Goal: Transaction & Acquisition: Purchase product/service

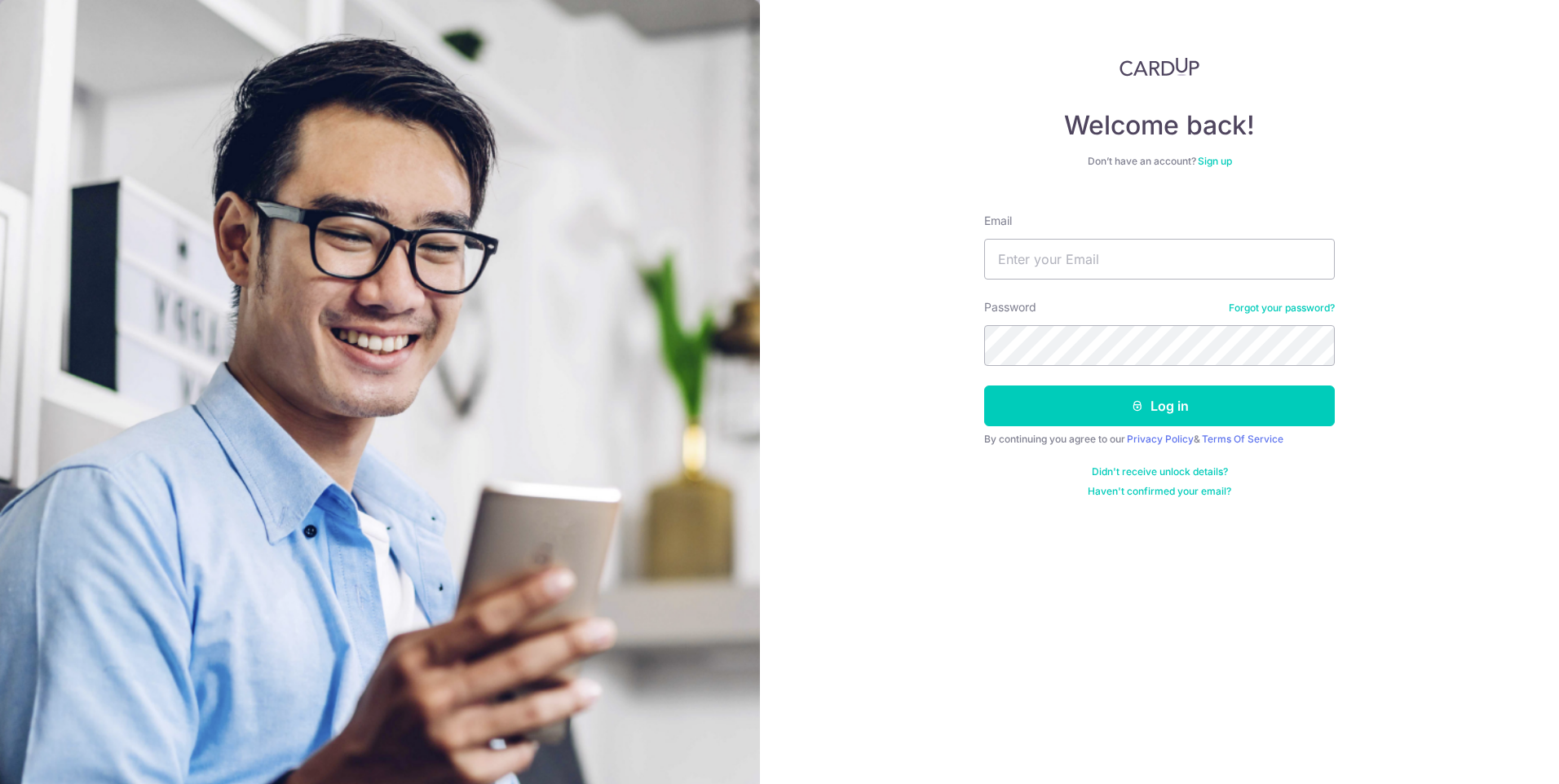
click at [1057, 254] on input "Email" at bounding box center [1160, 259] width 351 height 41
click at [1063, 256] on input "atayxw" at bounding box center [1160, 259] width 351 height 41
type input "[EMAIL_ADDRESS][DOMAIN_NAME]"
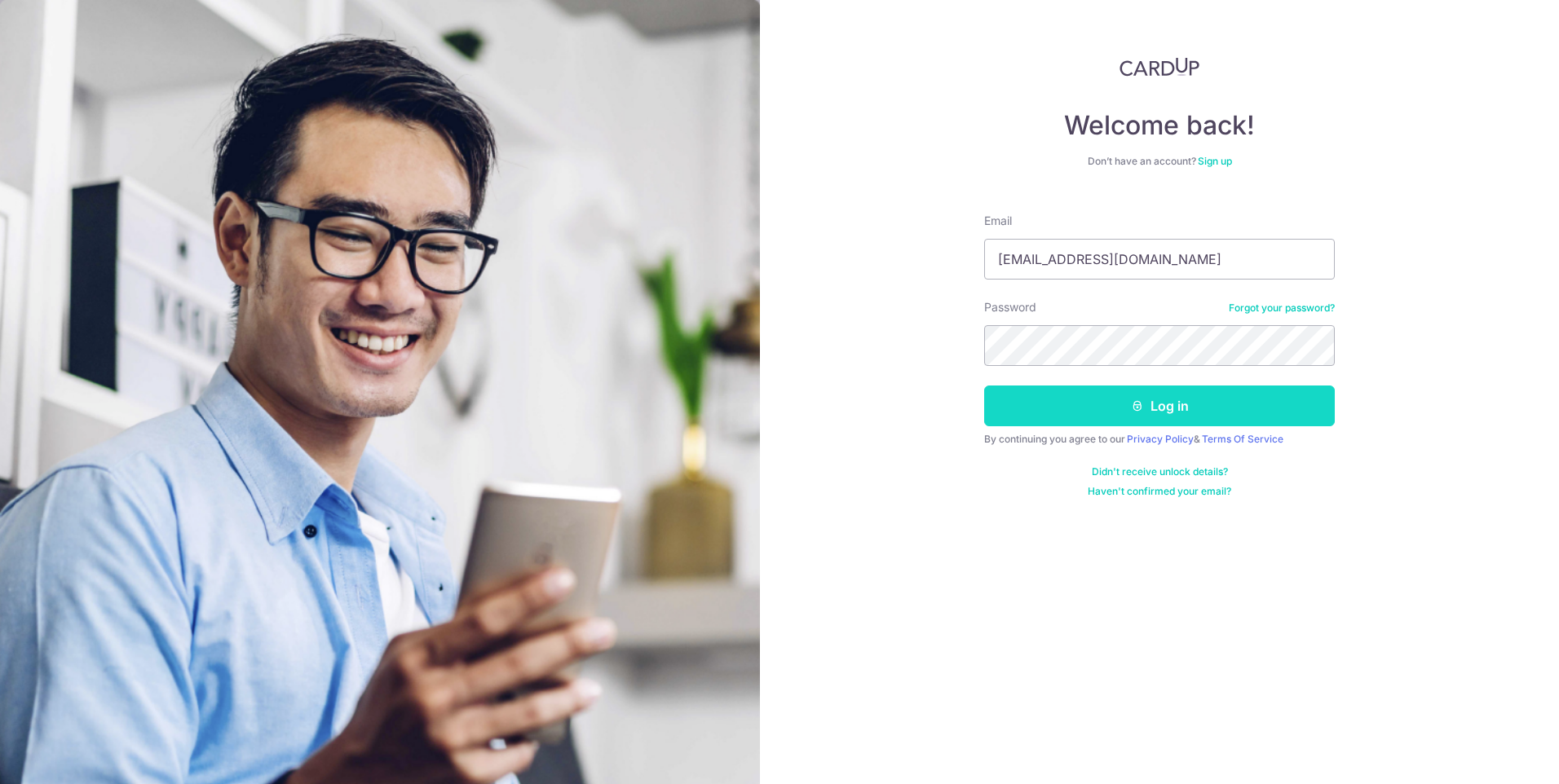
click at [1079, 404] on button "Log in" at bounding box center [1160, 406] width 351 height 41
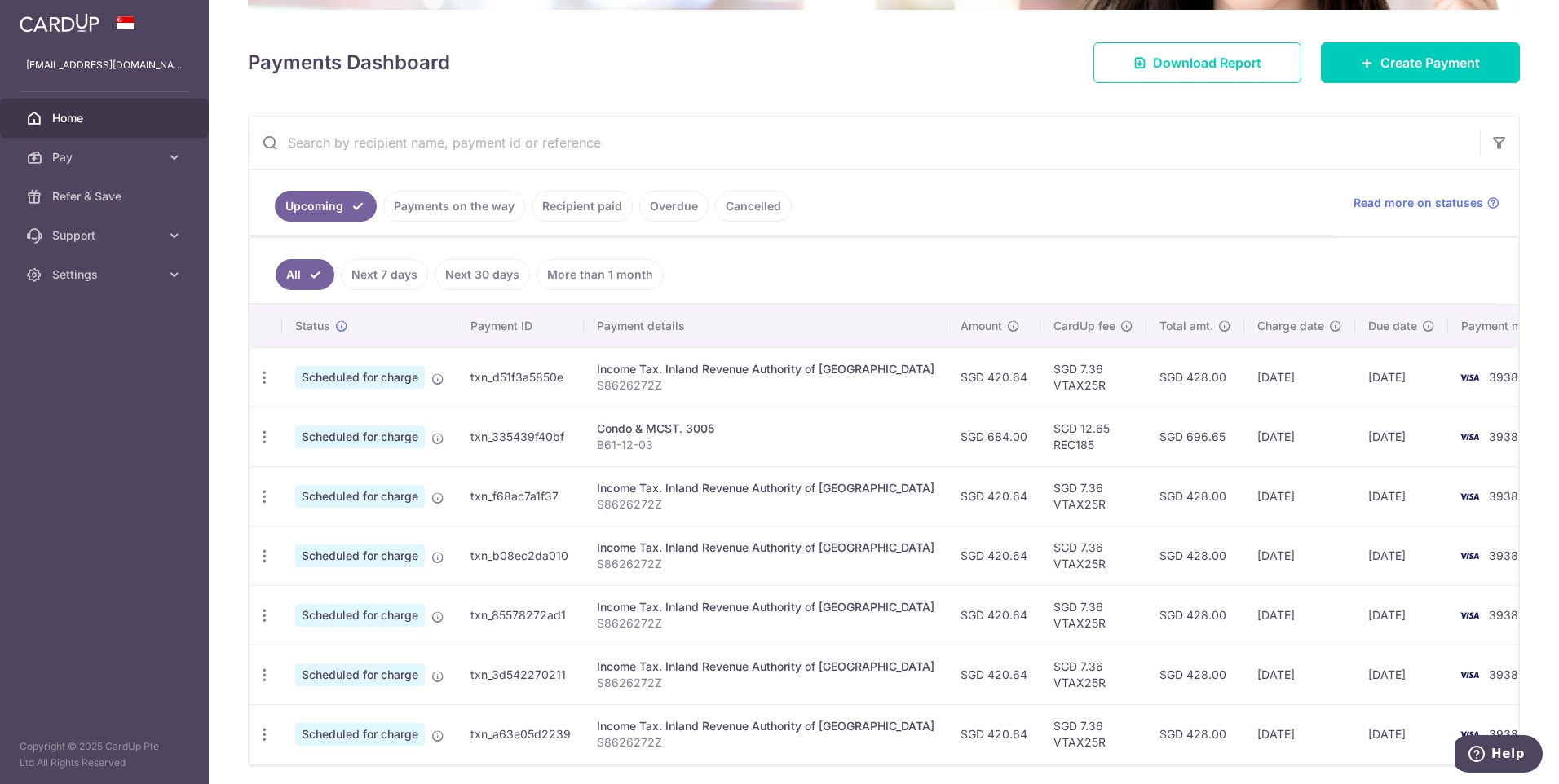
scroll to position [163, 0]
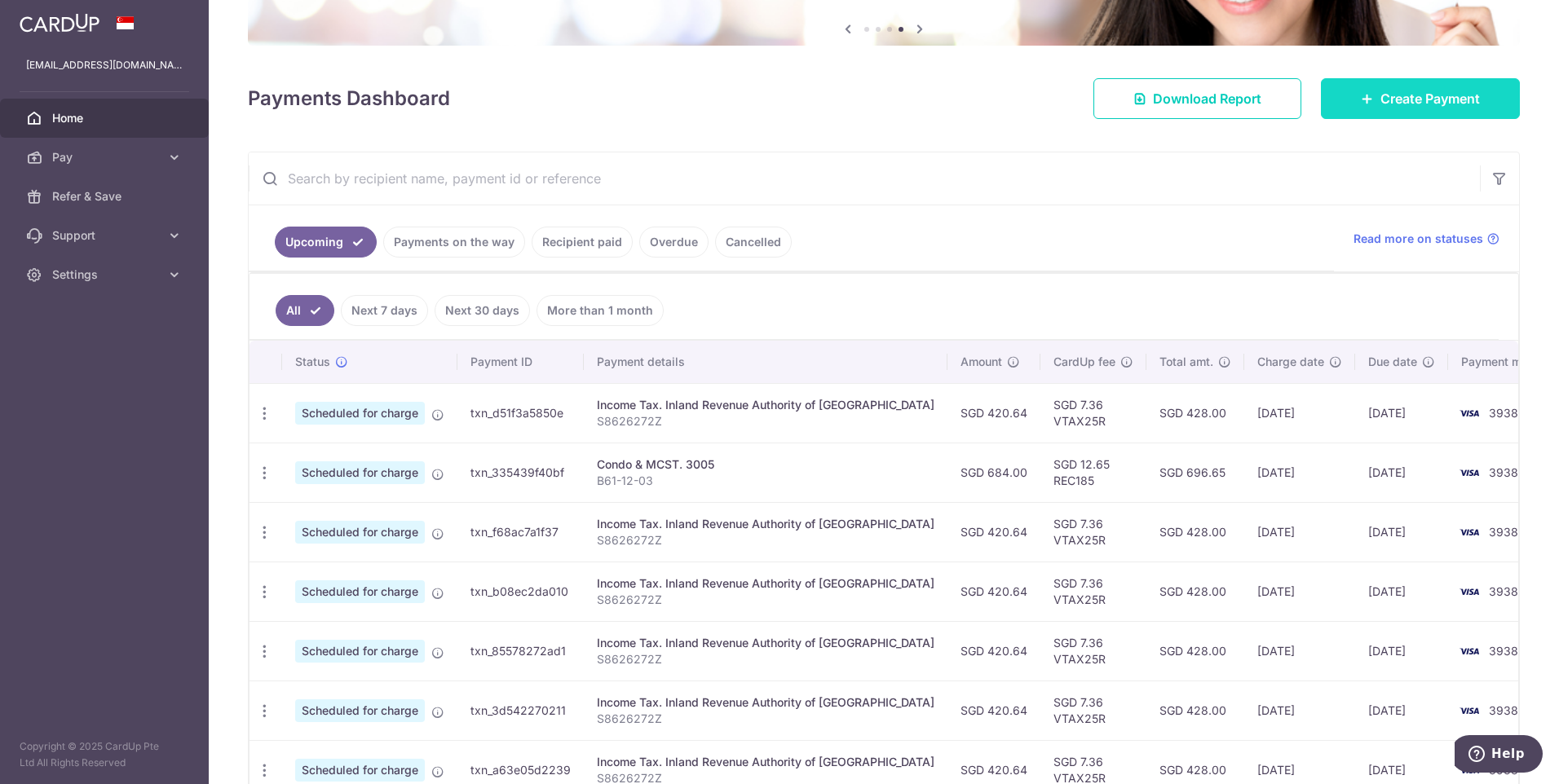
click at [1427, 99] on span "Create Payment" at bounding box center [1430, 98] width 100 height 19
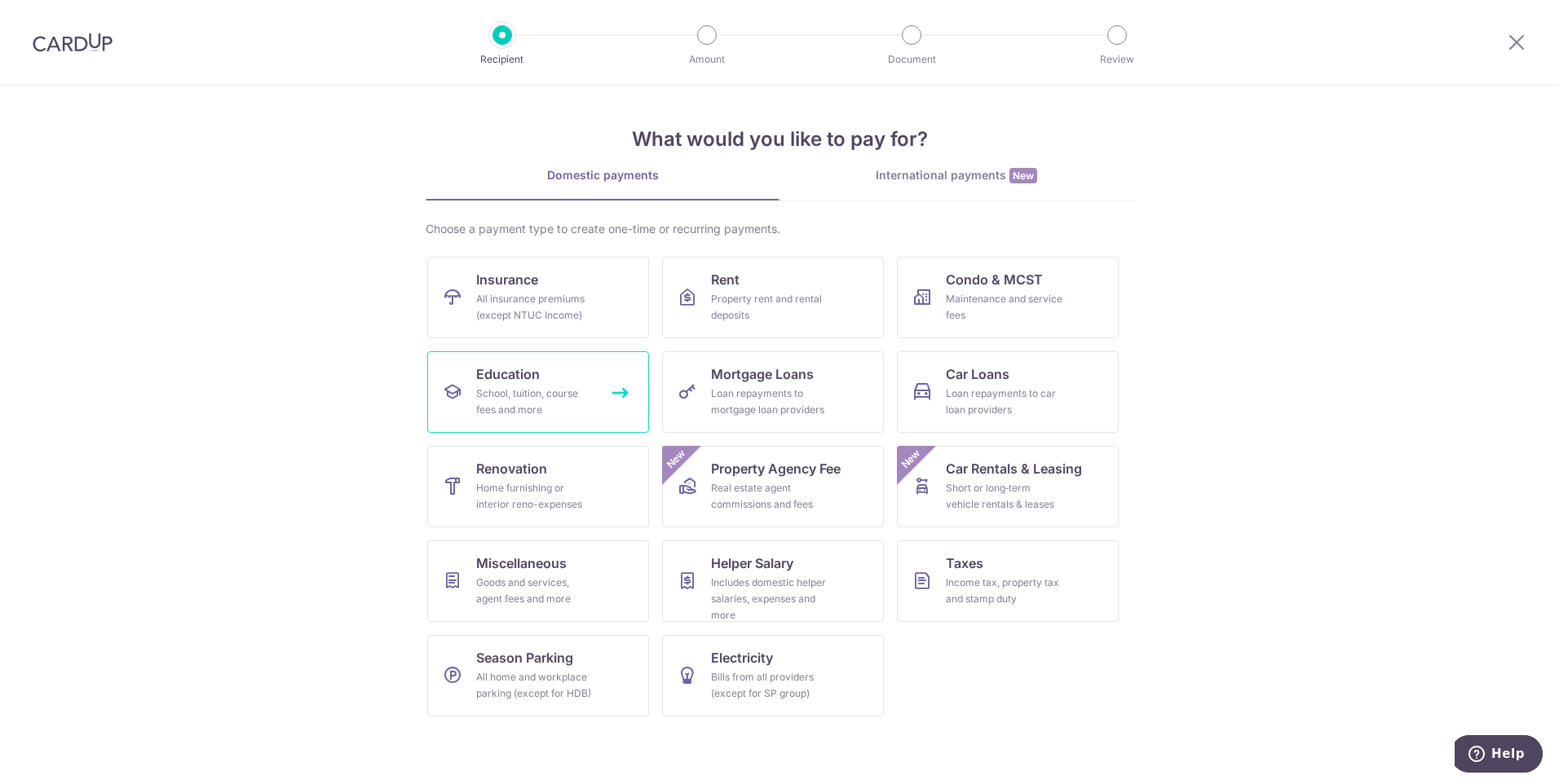
click at [544, 412] on div "School, tuition, course fees and more" at bounding box center [535, 402] width 117 height 33
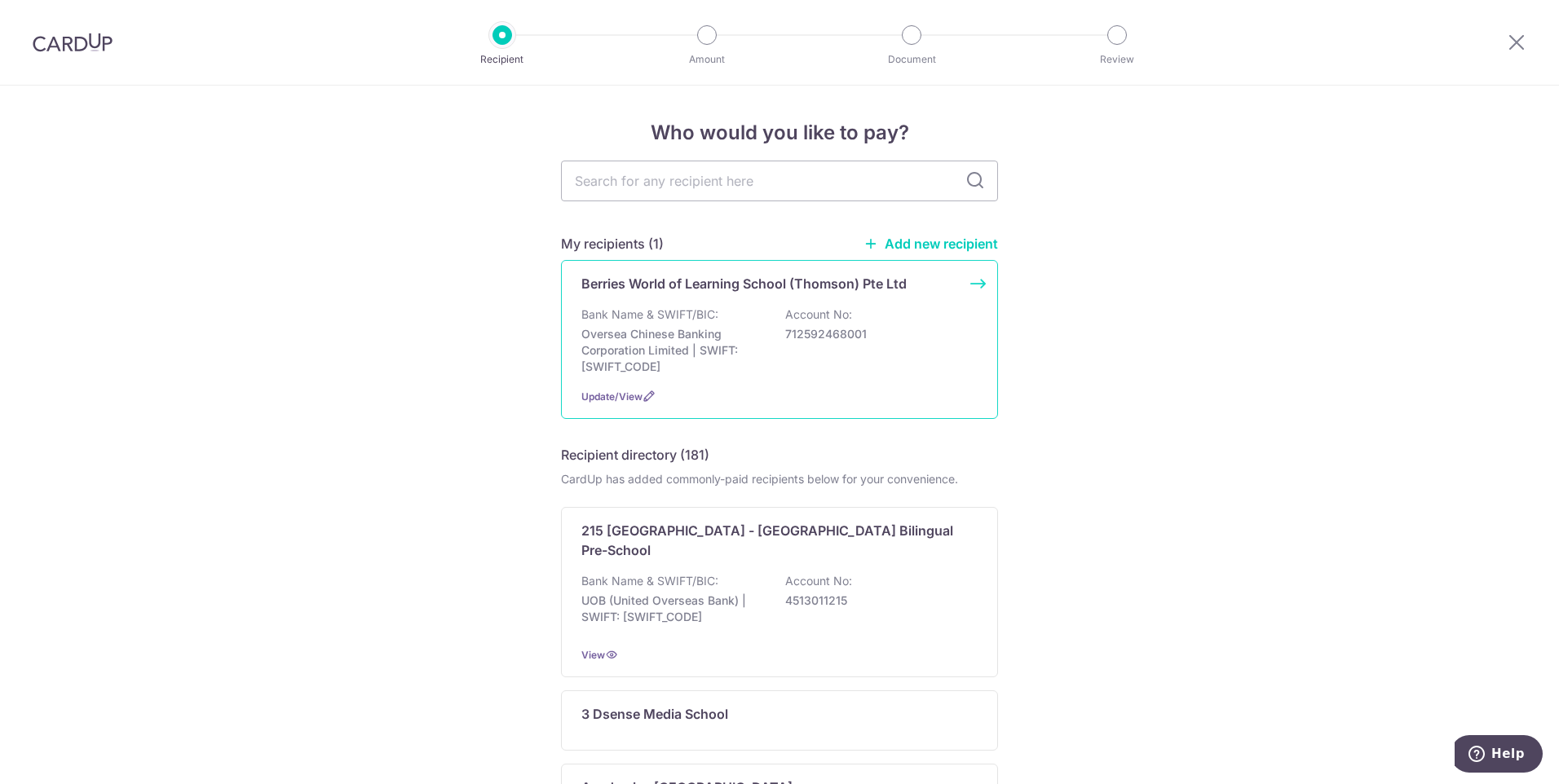
click at [754, 360] on p "Oversea Chinese Banking Corporation Limited | SWIFT: OCBCSGSGXXX" at bounding box center [673, 351] width 183 height 49
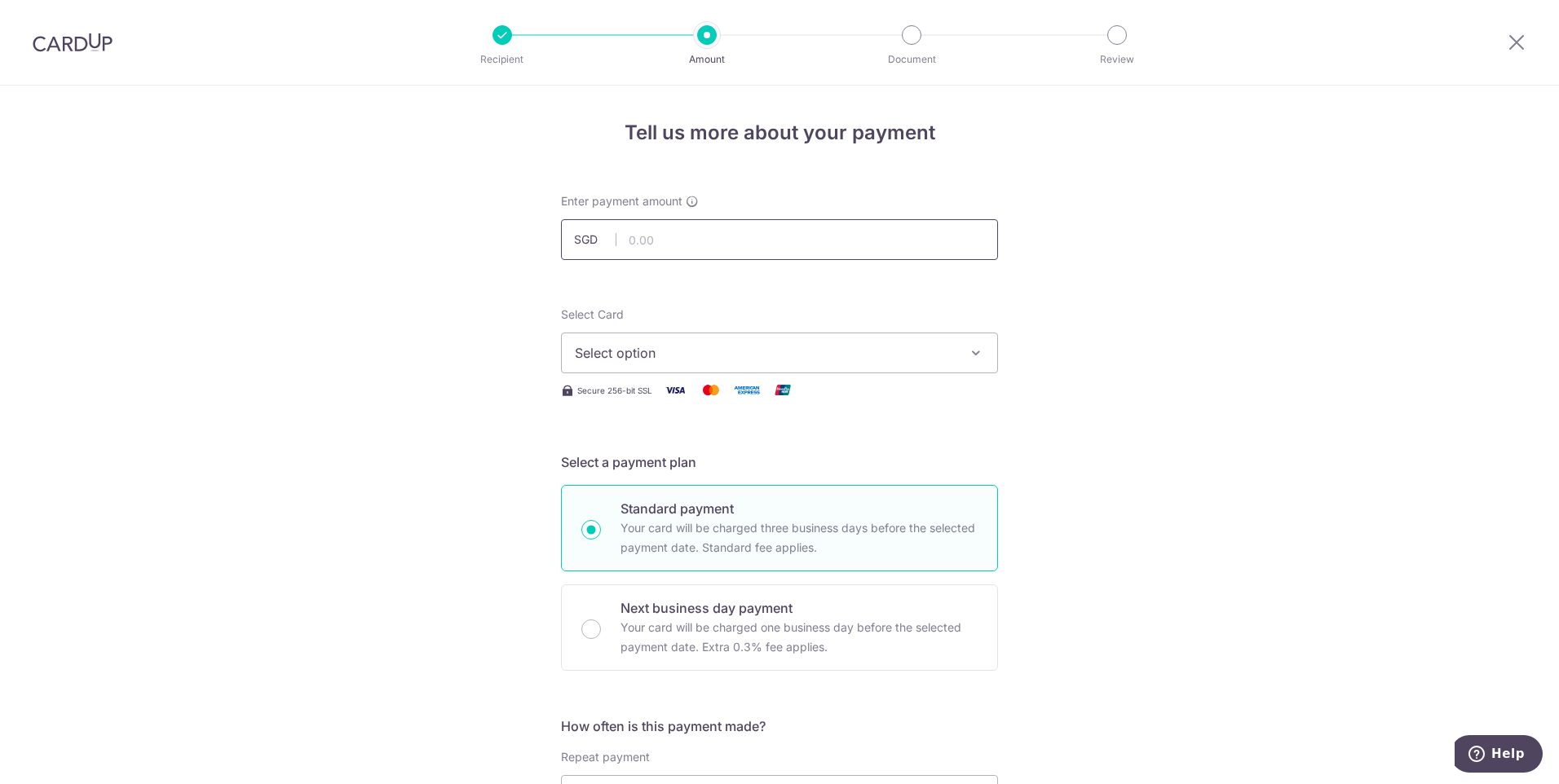
click at [813, 244] on input "text" at bounding box center [780, 239] width 437 height 41
click at [783, 242] on input "text" at bounding box center [780, 239] width 437 height 41
type input "1,340.70"
click at [890, 344] on span "Select option" at bounding box center [765, 353] width 380 height 19
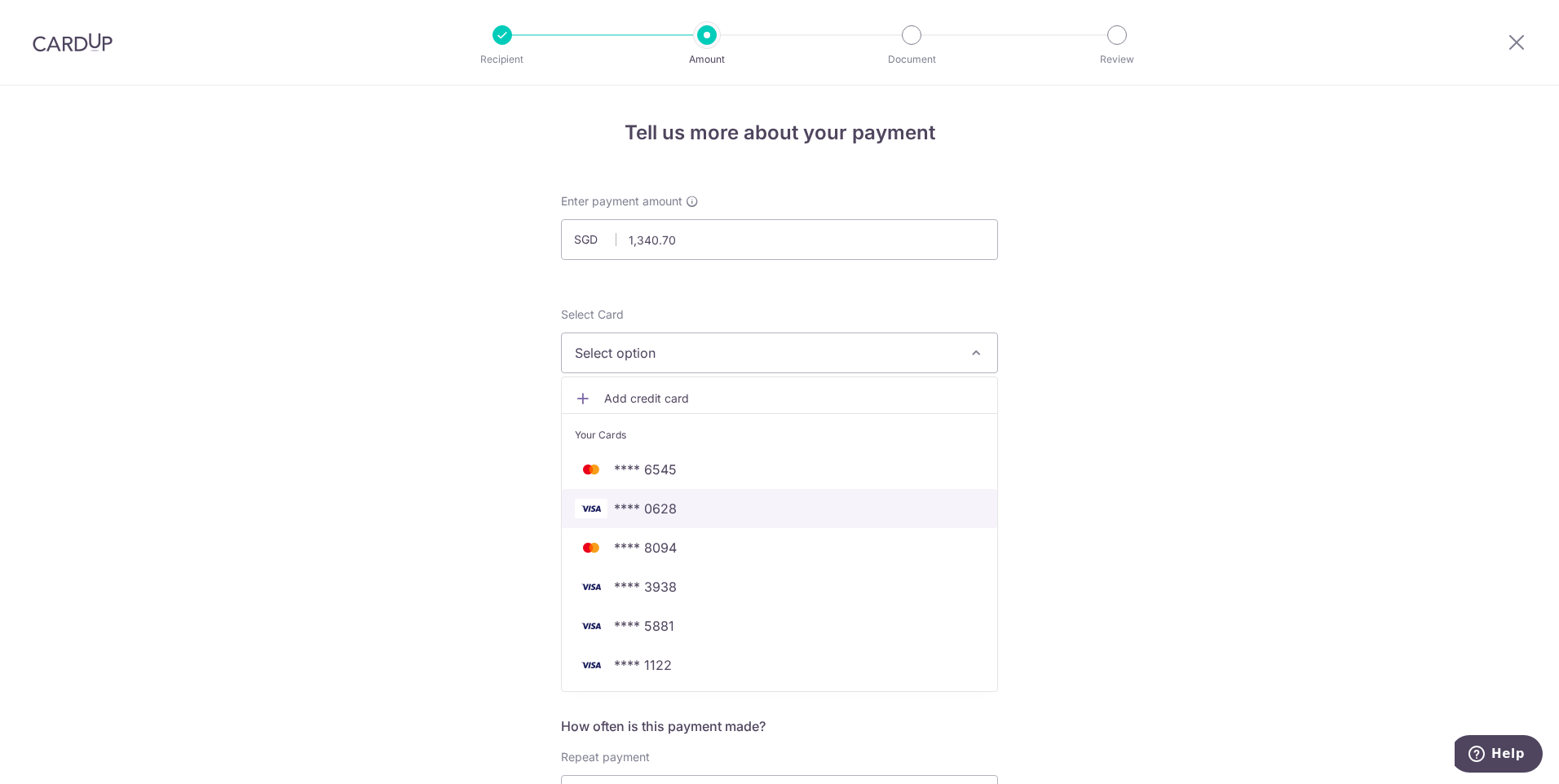
click at [695, 511] on span "**** 0628" at bounding box center [780, 508] width 409 height 19
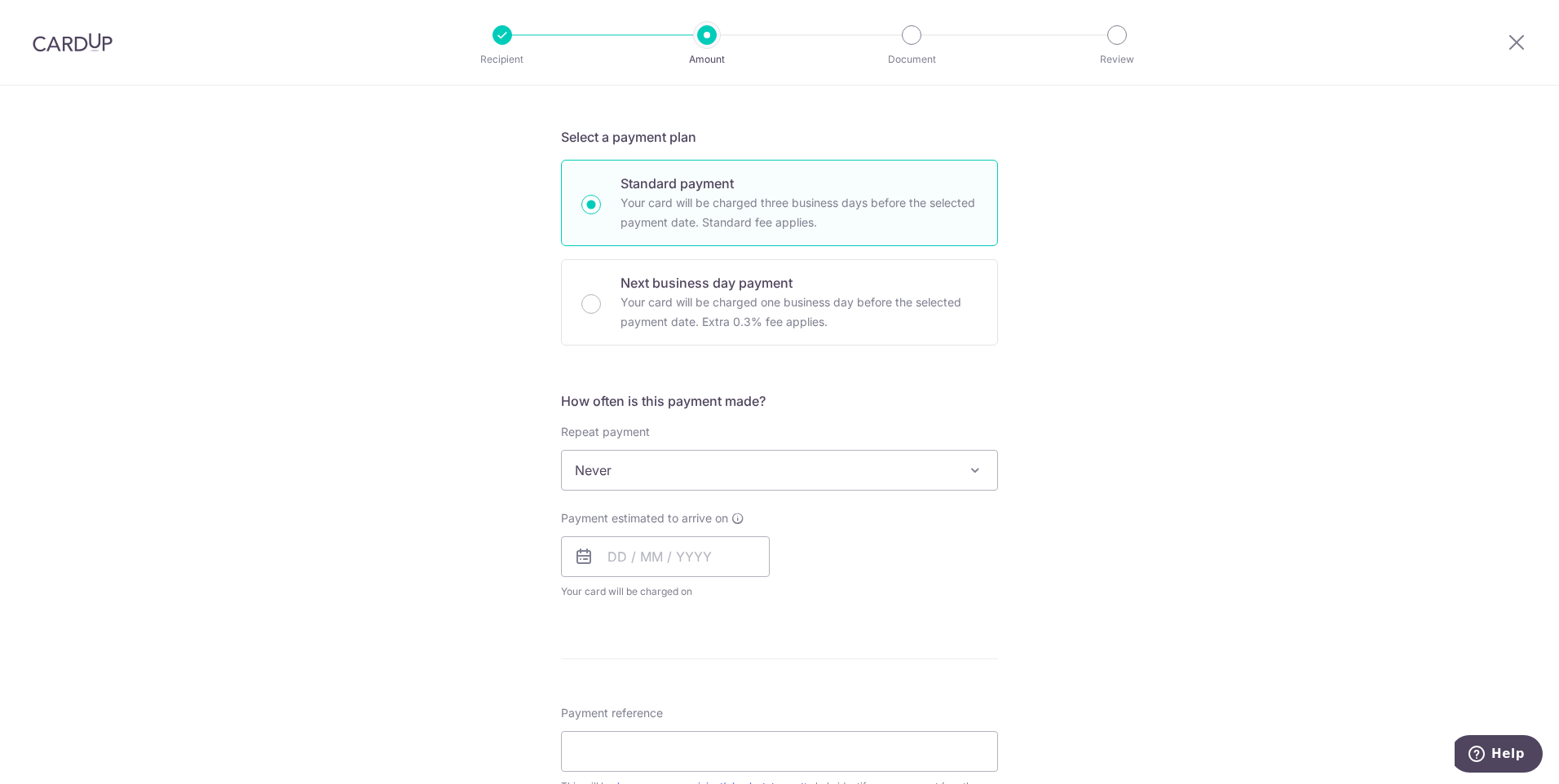
scroll to position [326, 0]
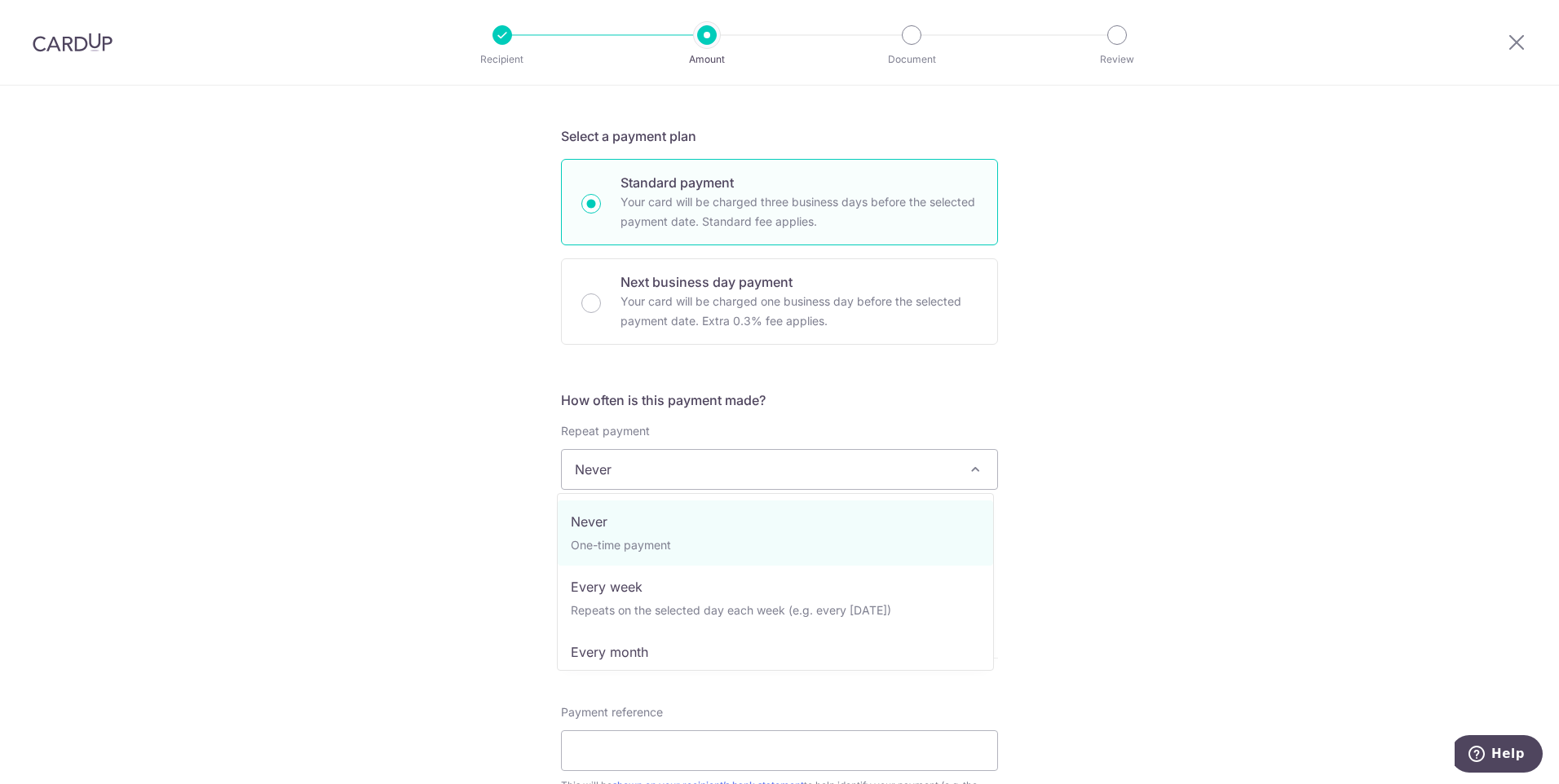
click at [654, 463] on span "Never" at bounding box center [780, 470] width 435 height 39
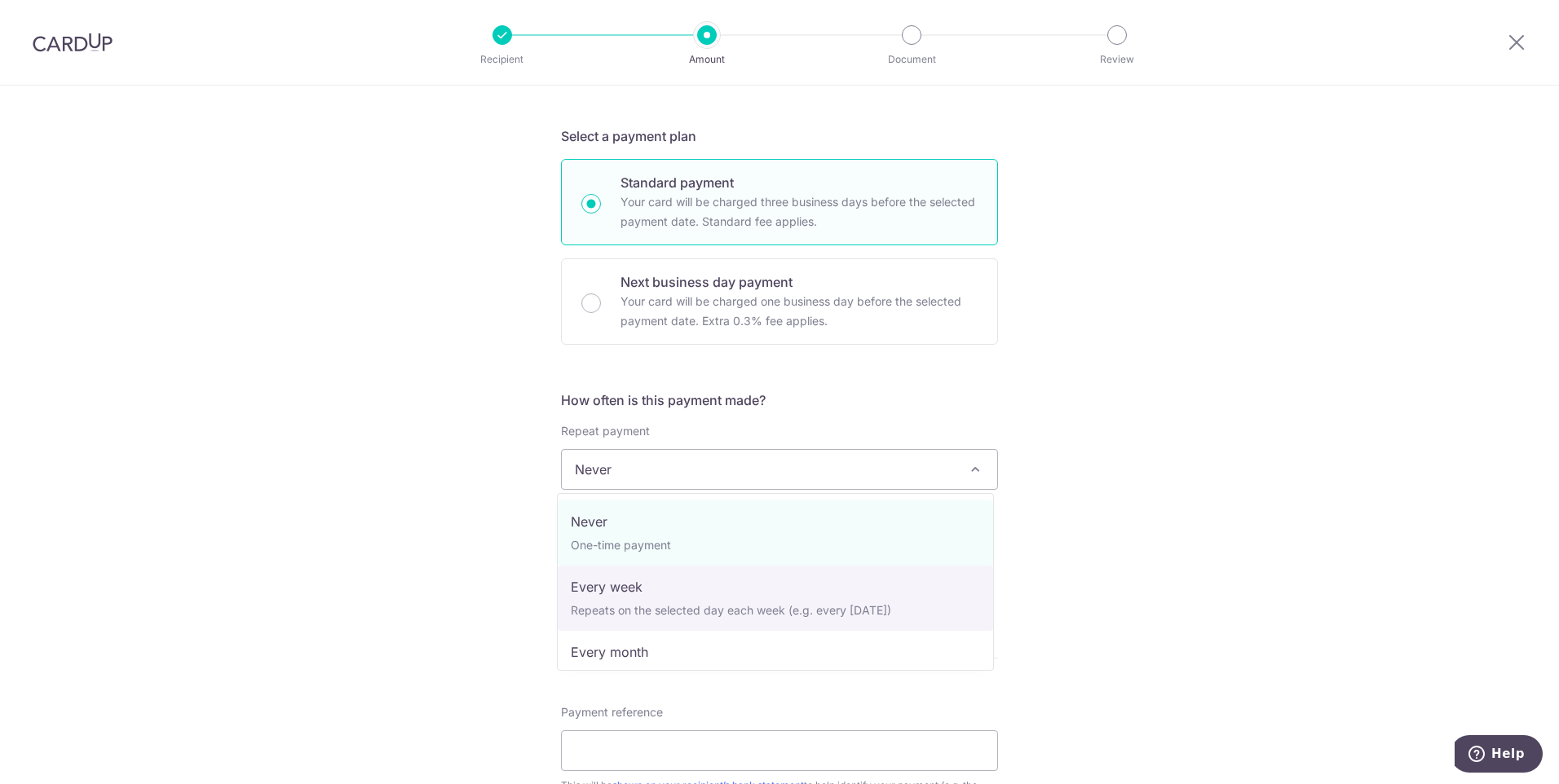
select select "2"
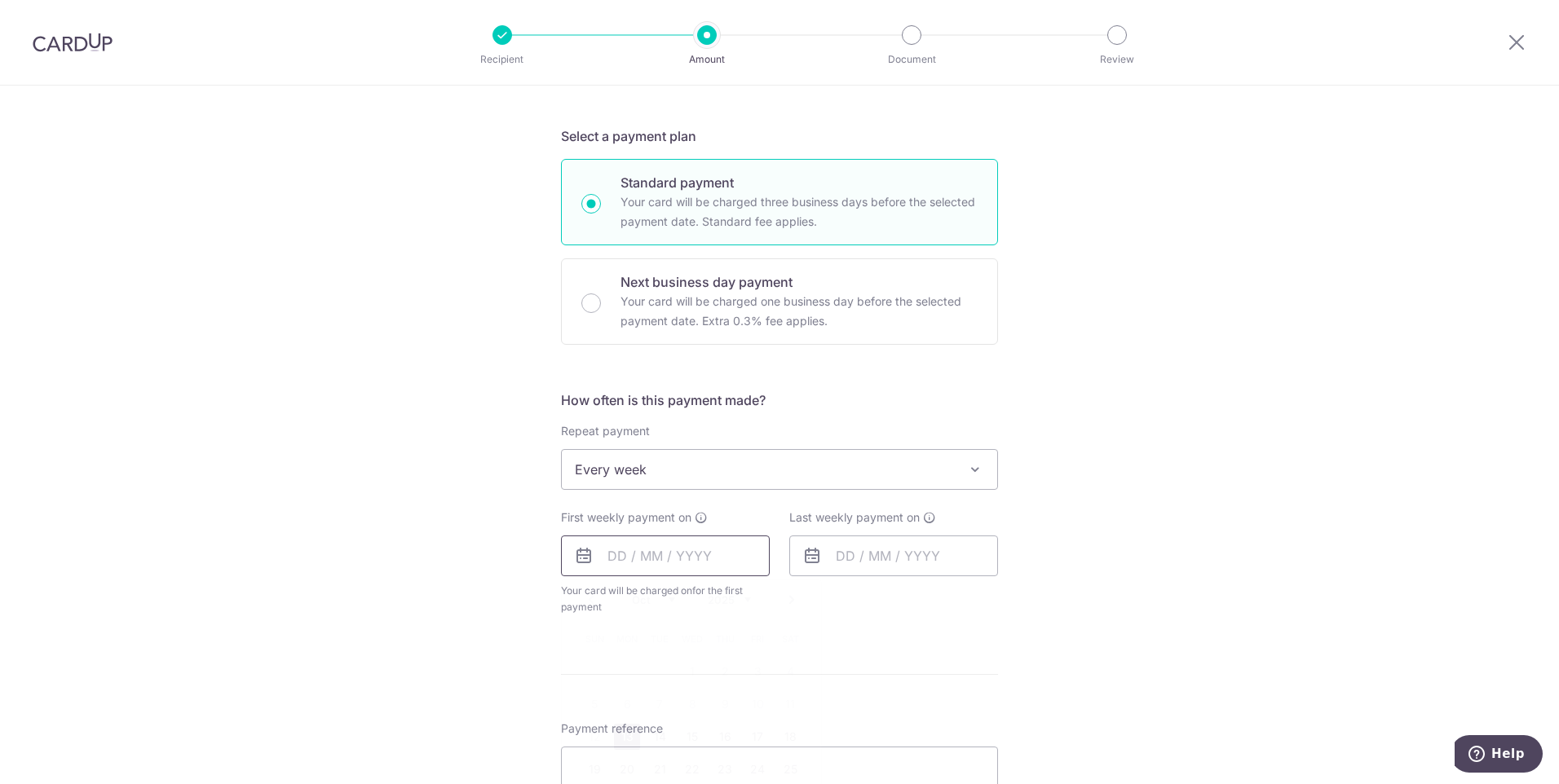
click at [696, 549] on input "text" at bounding box center [665, 556] width 208 height 41
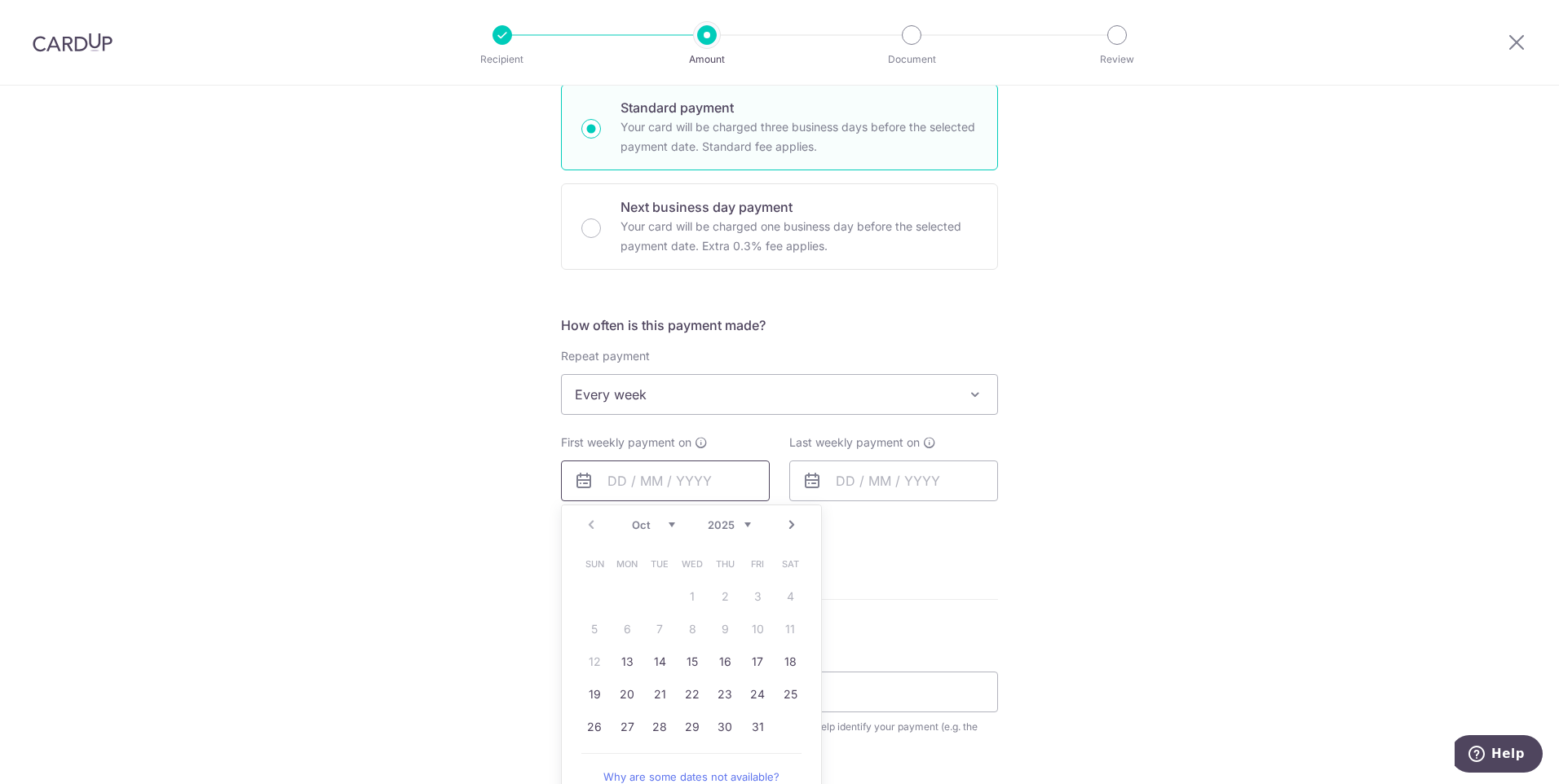
scroll to position [489, 0]
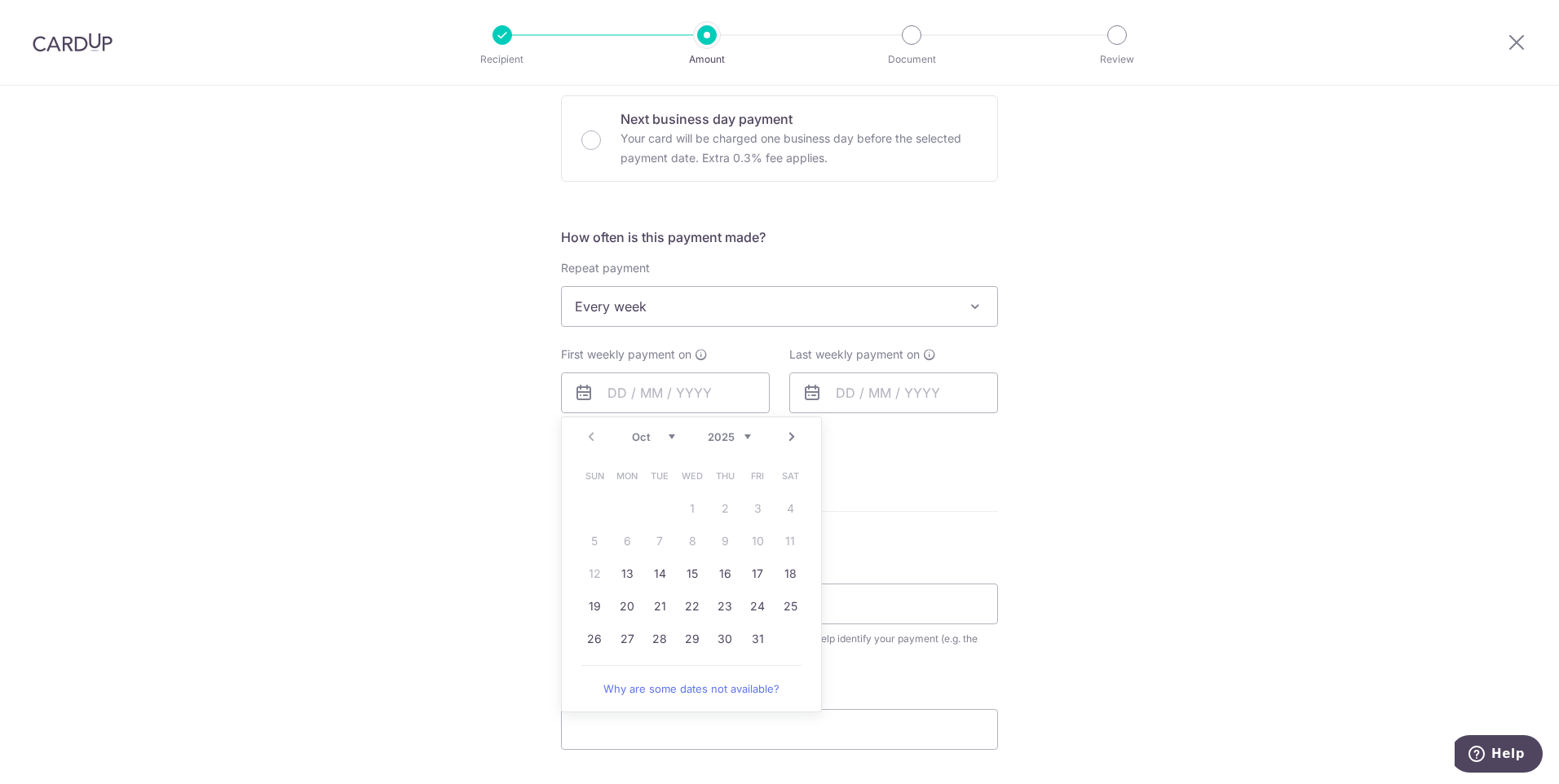
click at [753, 536] on table "Sun Mon Tue Wed Thu Fri Sat 1 2 3 4 5 6 7 8 9 10 11 12 13 14 15 16 17 18 19 20 …" at bounding box center [693, 557] width 228 height 196
click at [605, 546] on table "Sun Mon Tue Wed Thu Fri Sat 1 2 3 4 5 6 7 8 9 10 11 12 13 14 15 16 17 18 19 20 …" at bounding box center [693, 557] width 228 height 196
click at [764, 541] on table "Sun Mon Tue Wed Thu Fri Sat 1 2 3 4 5 6 7 8 9 10 11 12 13 14 15 16 17 18 19 20 …" at bounding box center [693, 557] width 228 height 196
click at [620, 570] on link "13" at bounding box center [627, 574] width 27 height 26
type input "[DATE]"
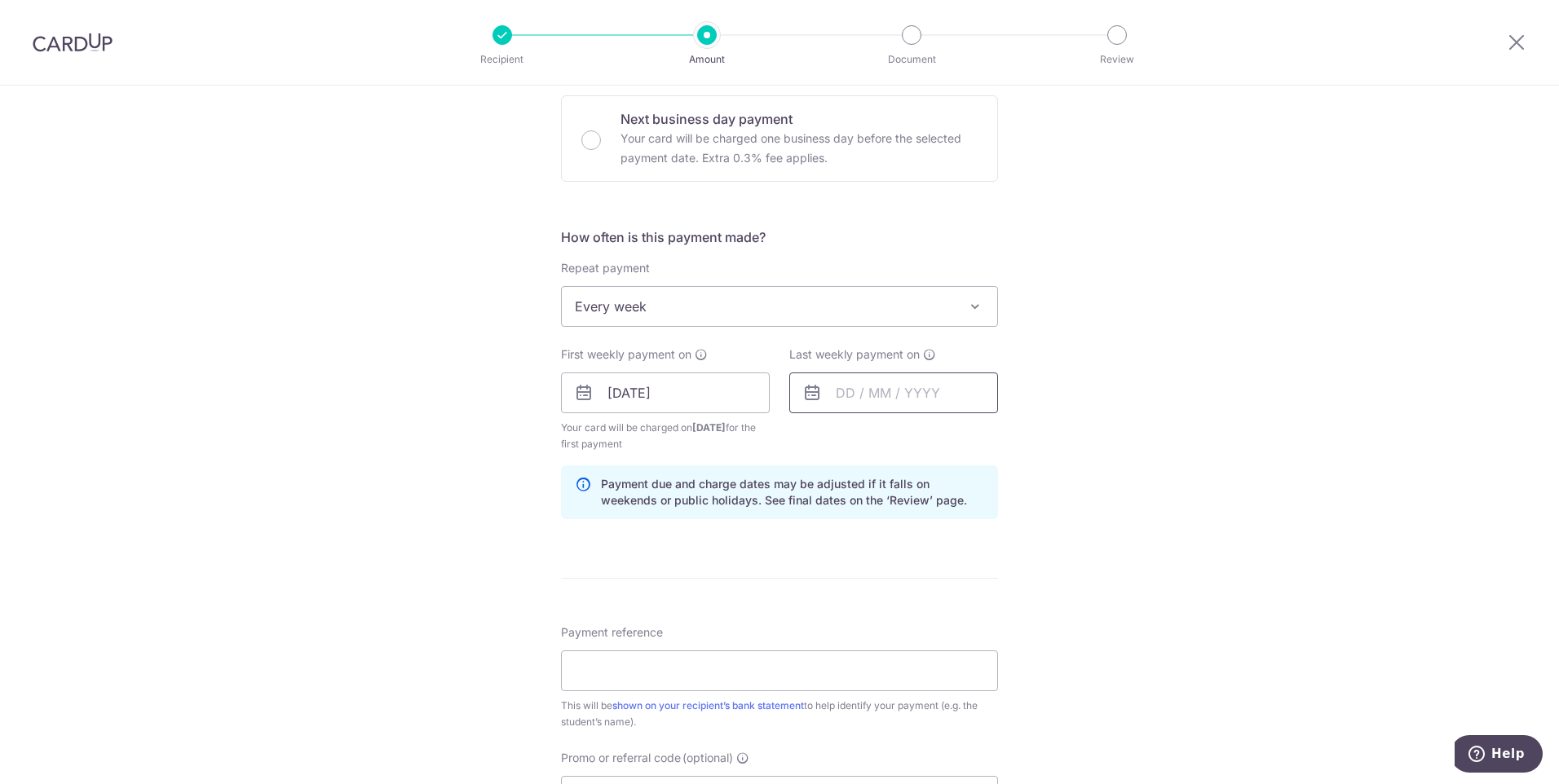
click at [890, 390] on input "text" at bounding box center [894, 393] width 208 height 41
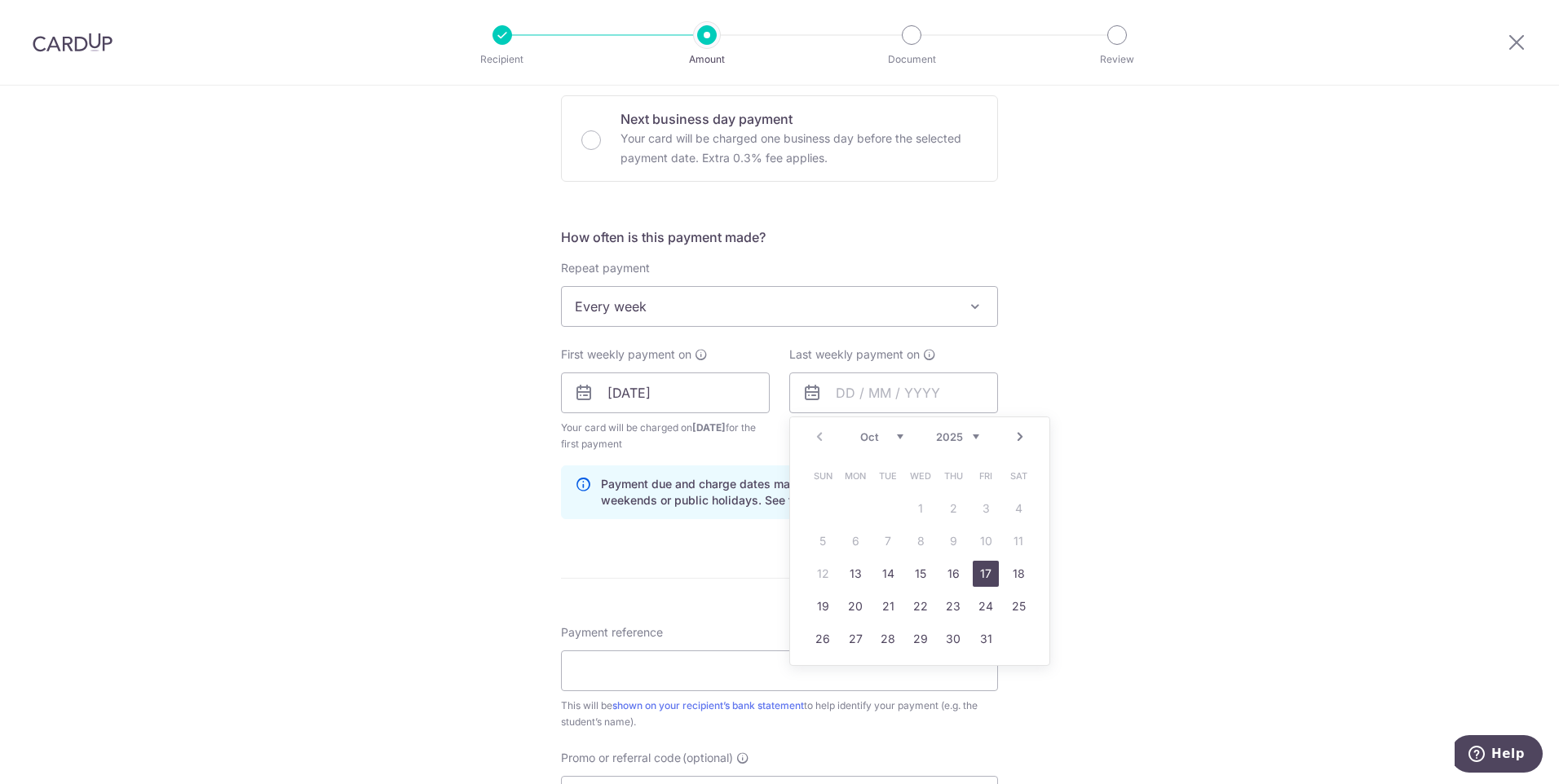
click at [987, 570] on link "17" at bounding box center [986, 574] width 27 height 26
type input "[DATE]"
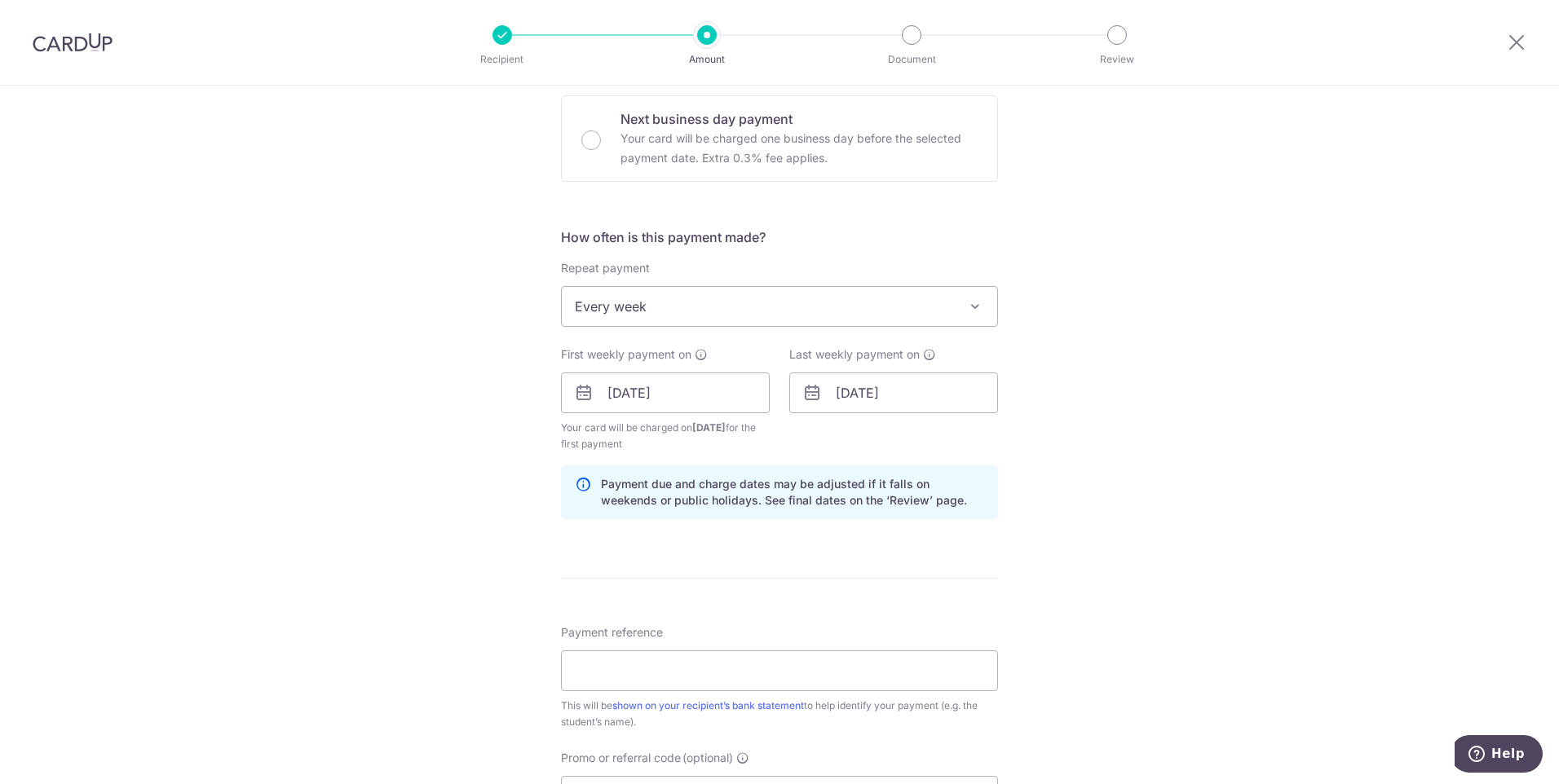
click at [1071, 430] on div "Tell us more about your payment Enter payment amount SGD 1,340.70 1340.70 Selec…" at bounding box center [780, 375] width 1559 height 1558
click at [718, 670] on input "Payment reference" at bounding box center [780, 671] width 437 height 41
click at [1062, 513] on div "Tell us more about your payment Enter payment amount SGD 1,340.70 1340.70 Selec…" at bounding box center [780, 375] width 1559 height 1558
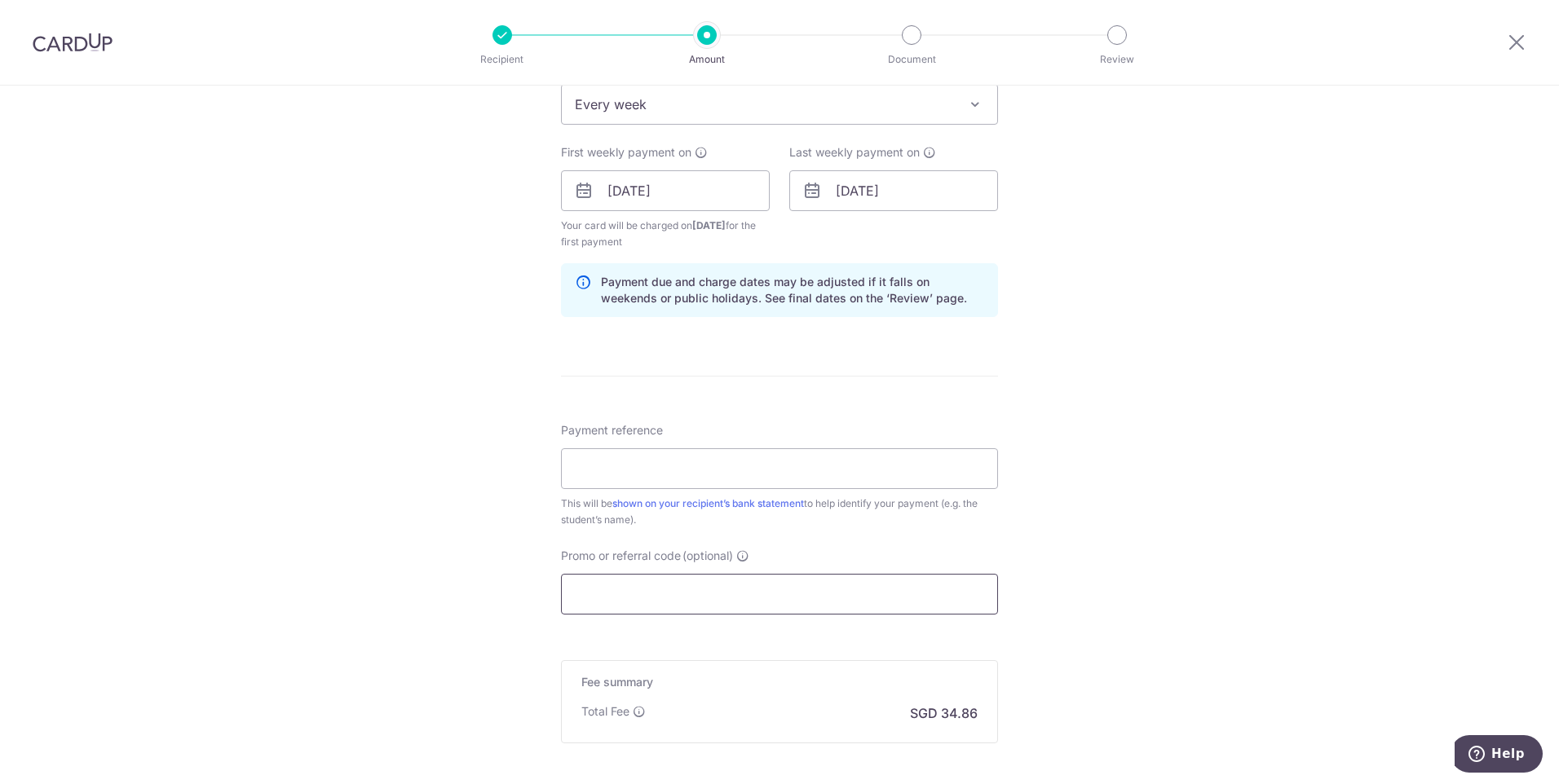
scroll to position [734, 0]
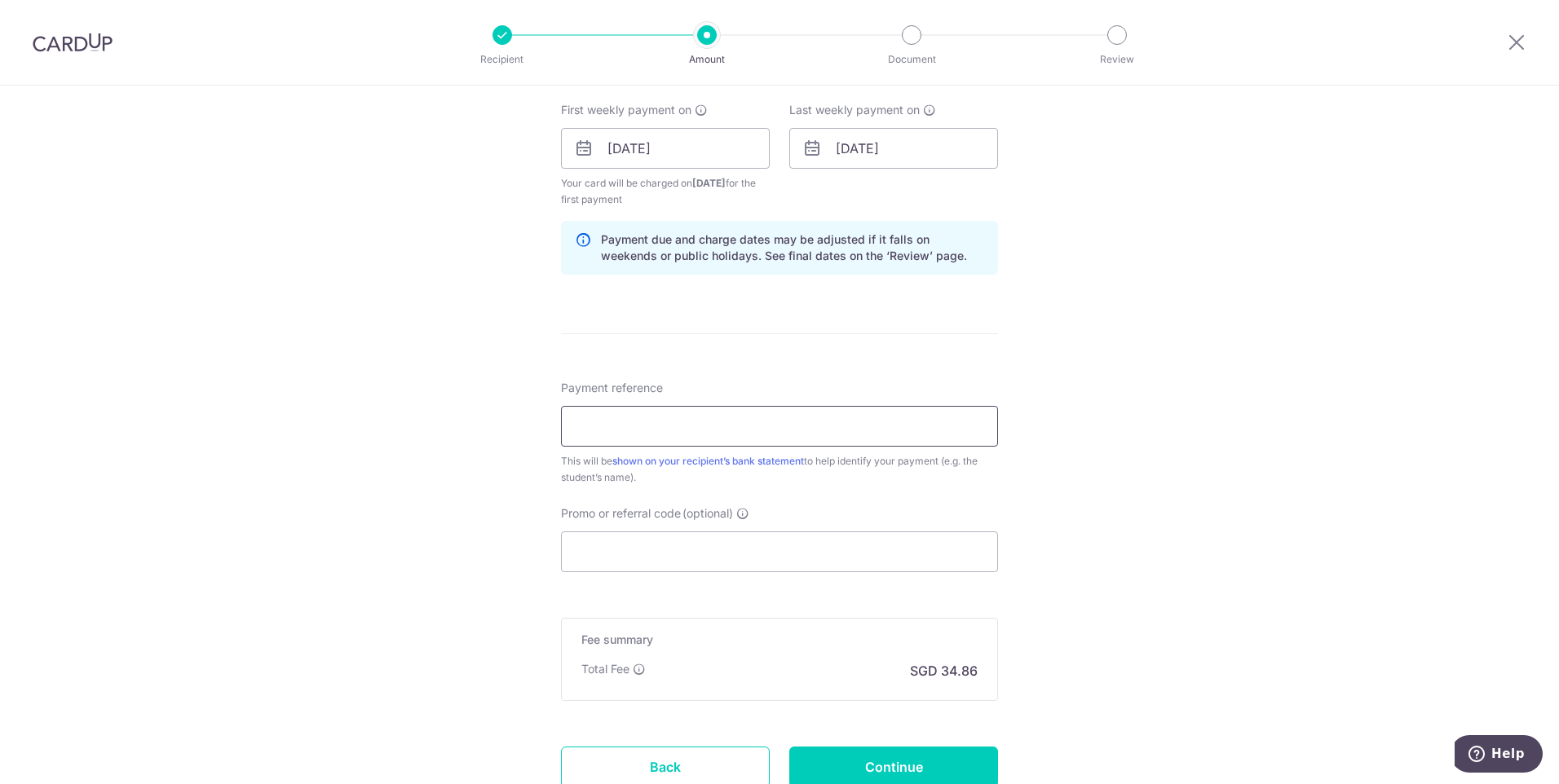
click at [690, 438] on input "Payment reference" at bounding box center [780, 426] width 437 height 41
type input "JT-I25002389 J23506 [PERSON_NAME]"
click at [647, 563] on input "Promo or referral code (optional)" at bounding box center [780, 552] width 437 height 41
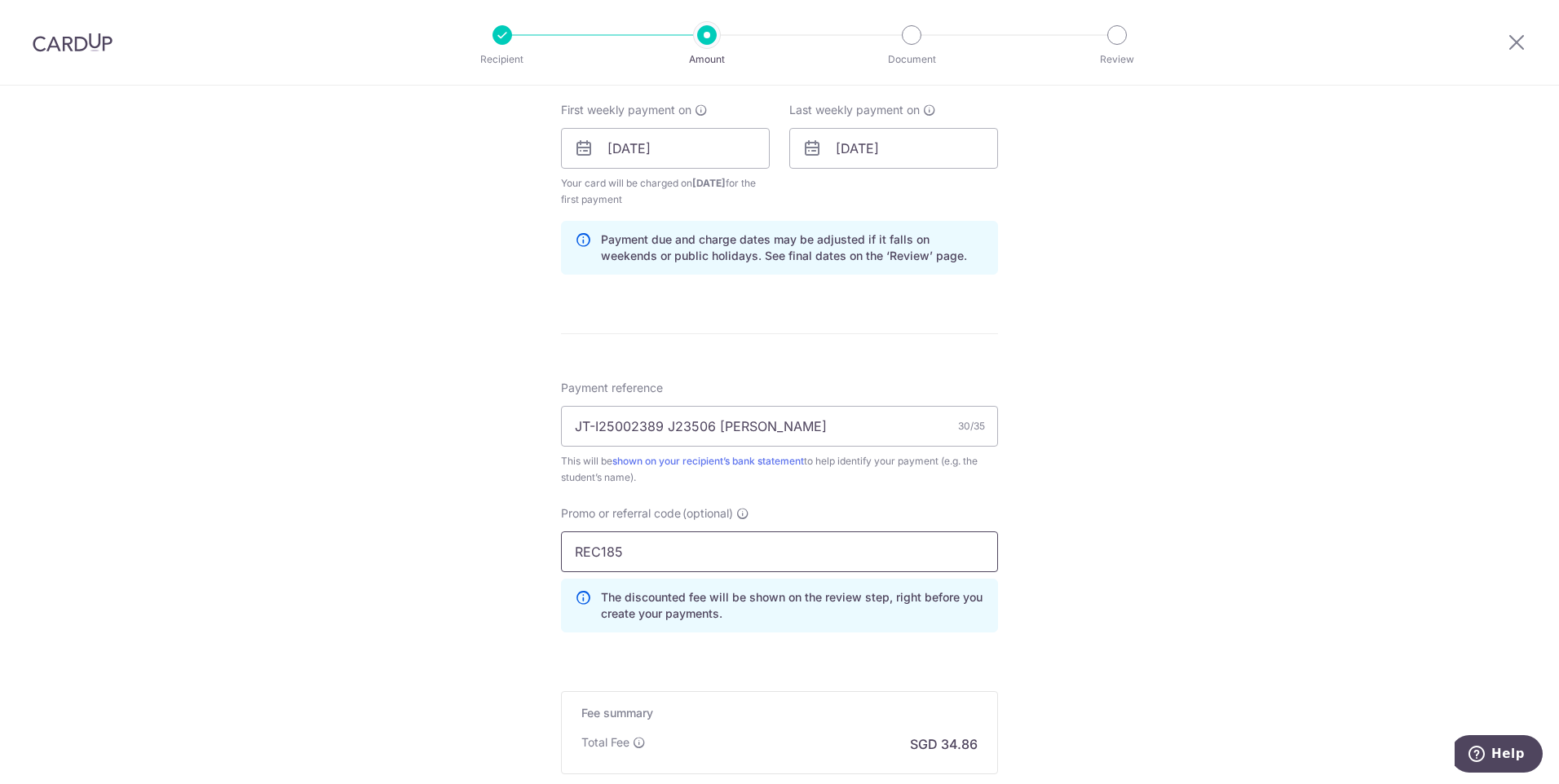
type input "REC185"
click at [1149, 496] on div "Tell us more about your payment Enter payment amount SGD 1,340.70 1340.70 Selec…" at bounding box center [780, 167] width 1559 height 1631
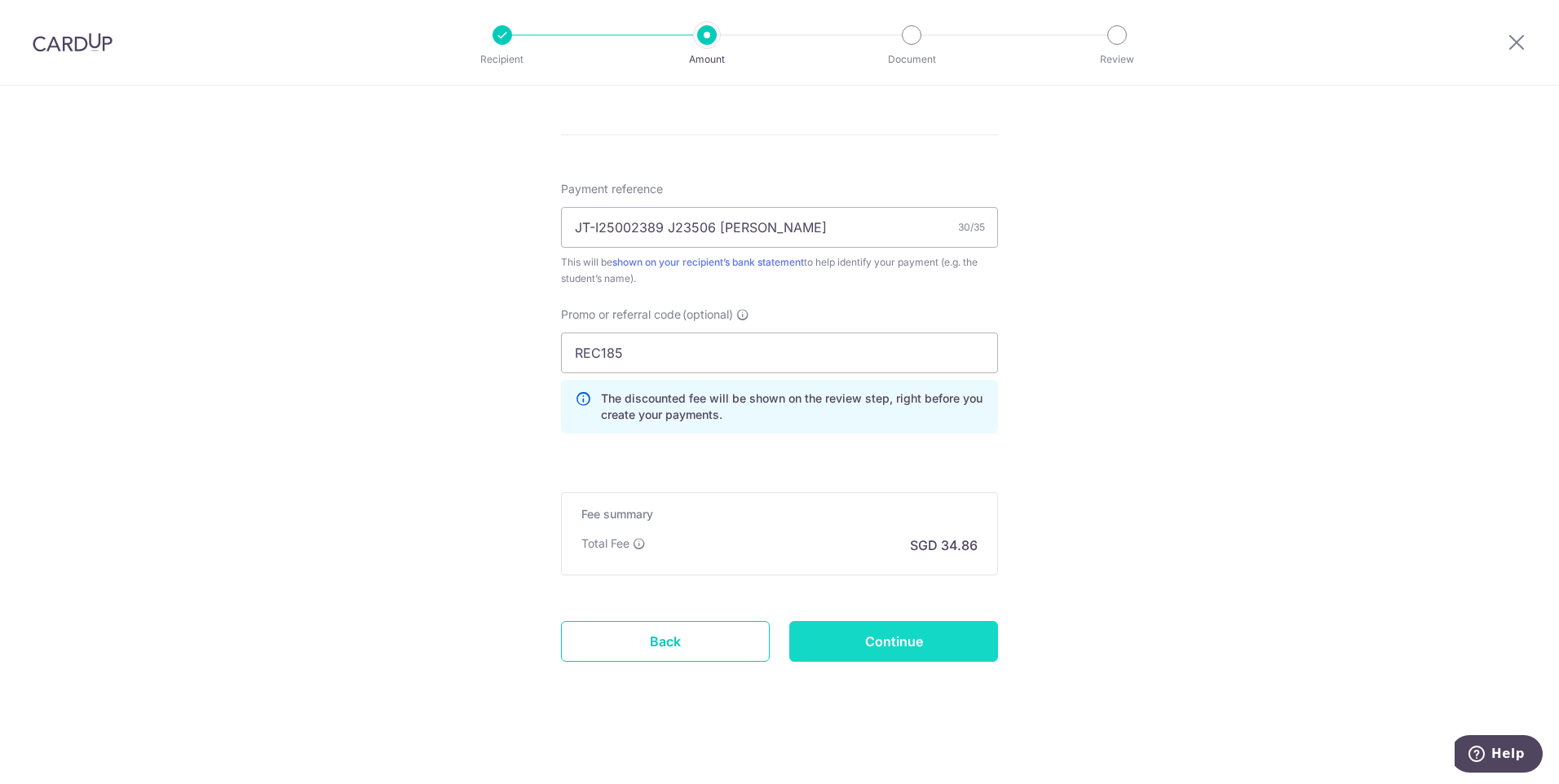
click at [918, 641] on input "Continue" at bounding box center [894, 641] width 208 height 41
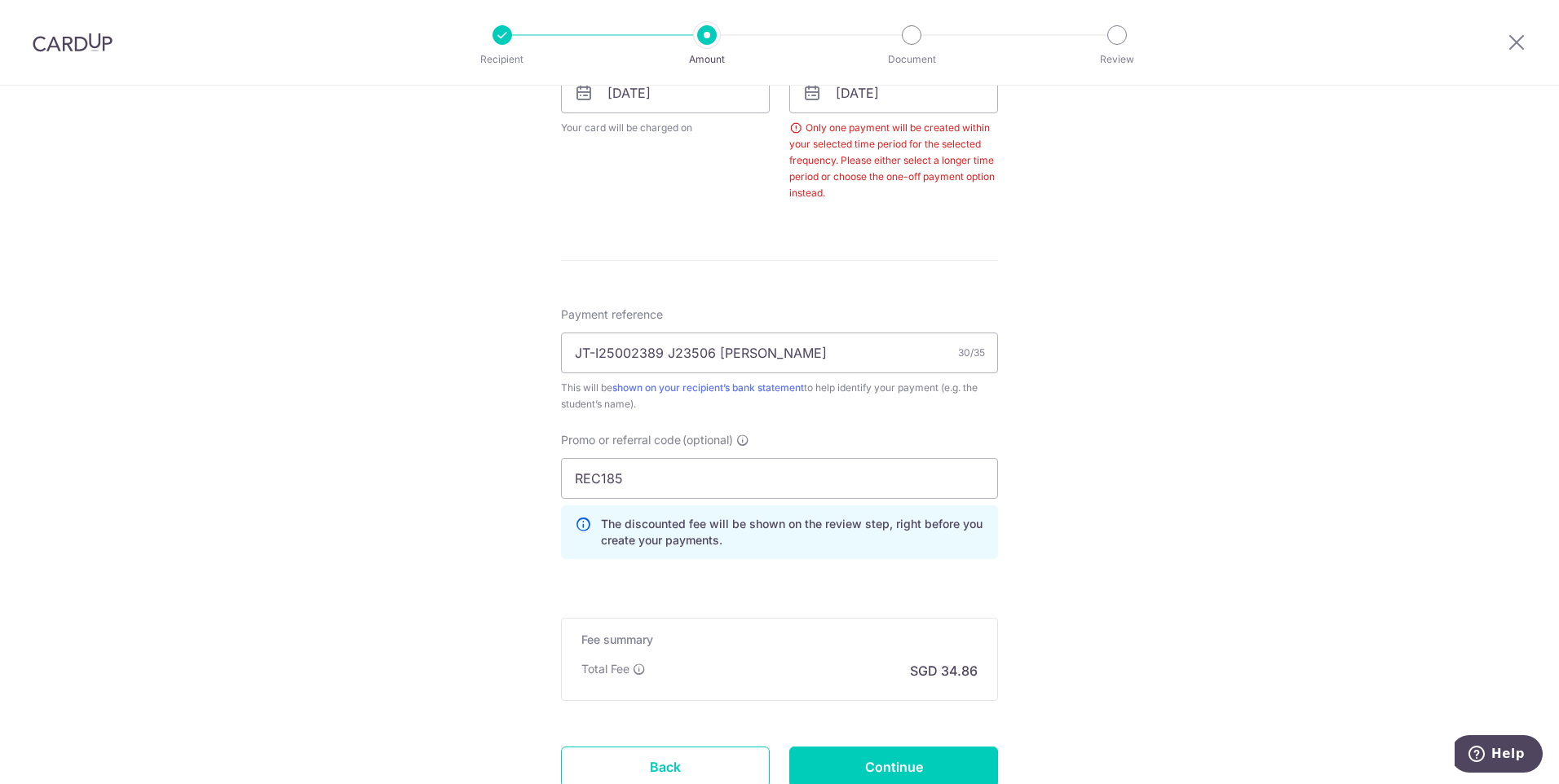
scroll to position [588, 0]
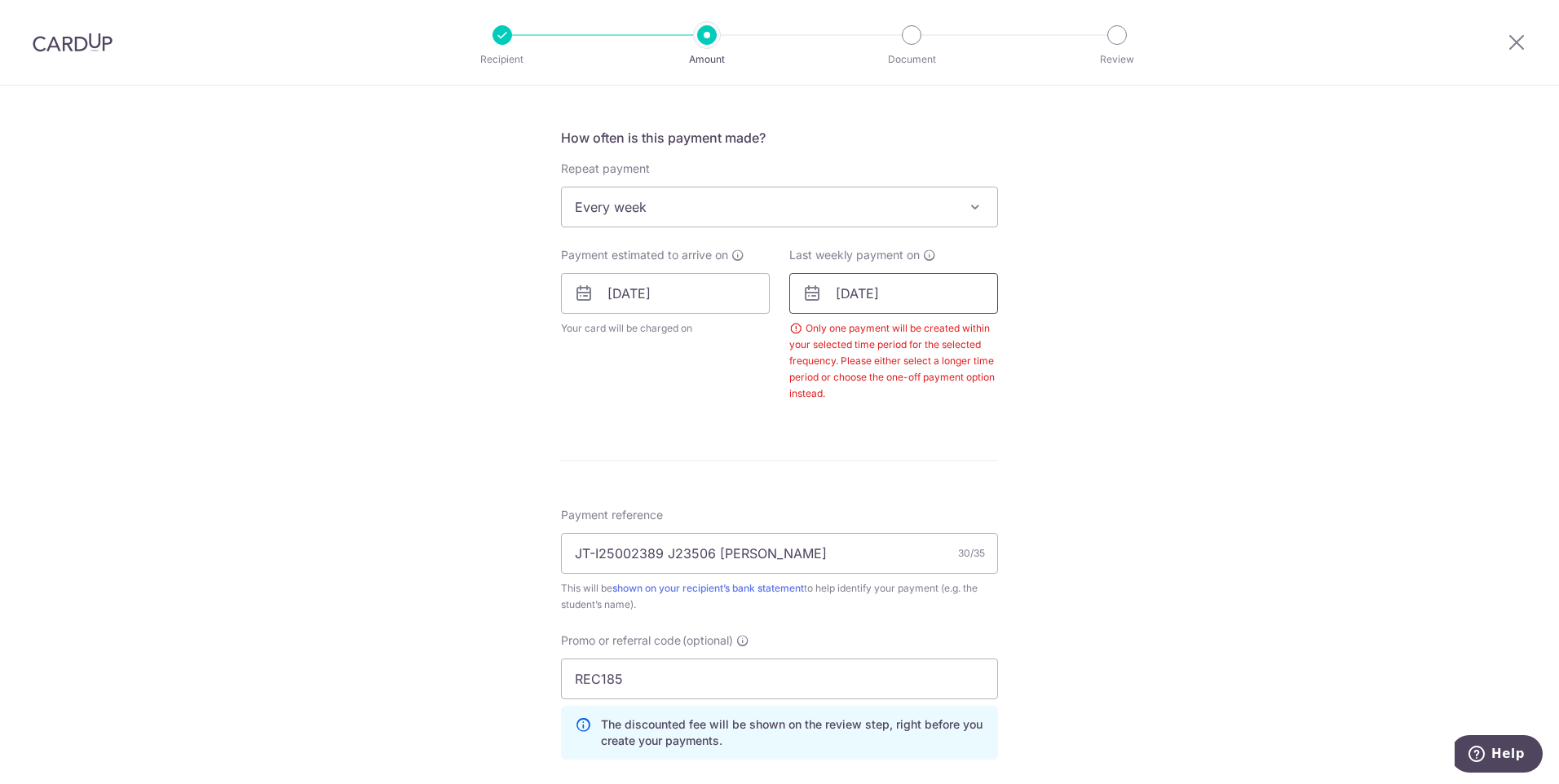
click at [942, 293] on input "17/10/2025" at bounding box center [894, 293] width 208 height 41
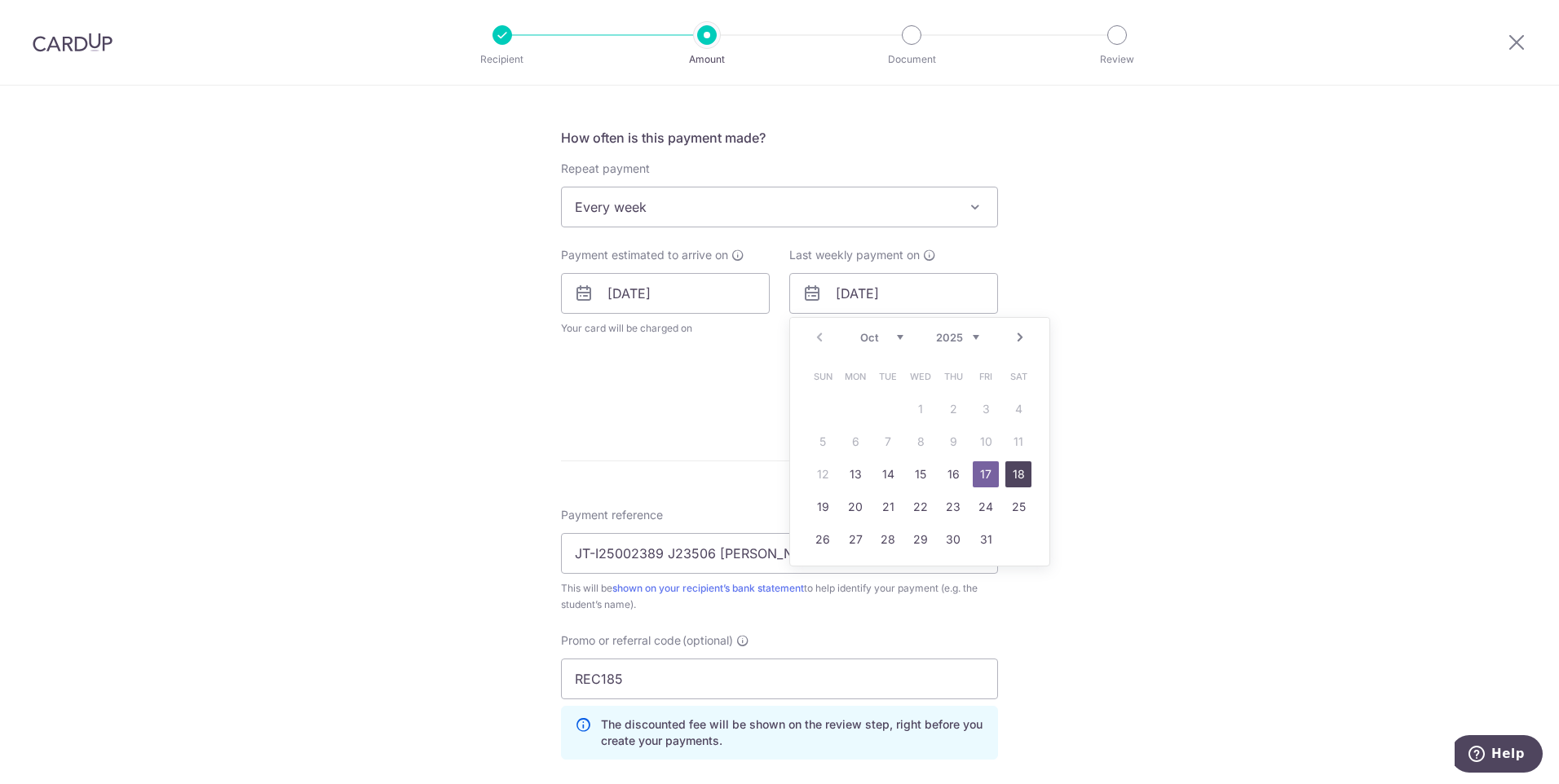
click at [1011, 475] on link "18" at bounding box center [1018, 474] width 27 height 26
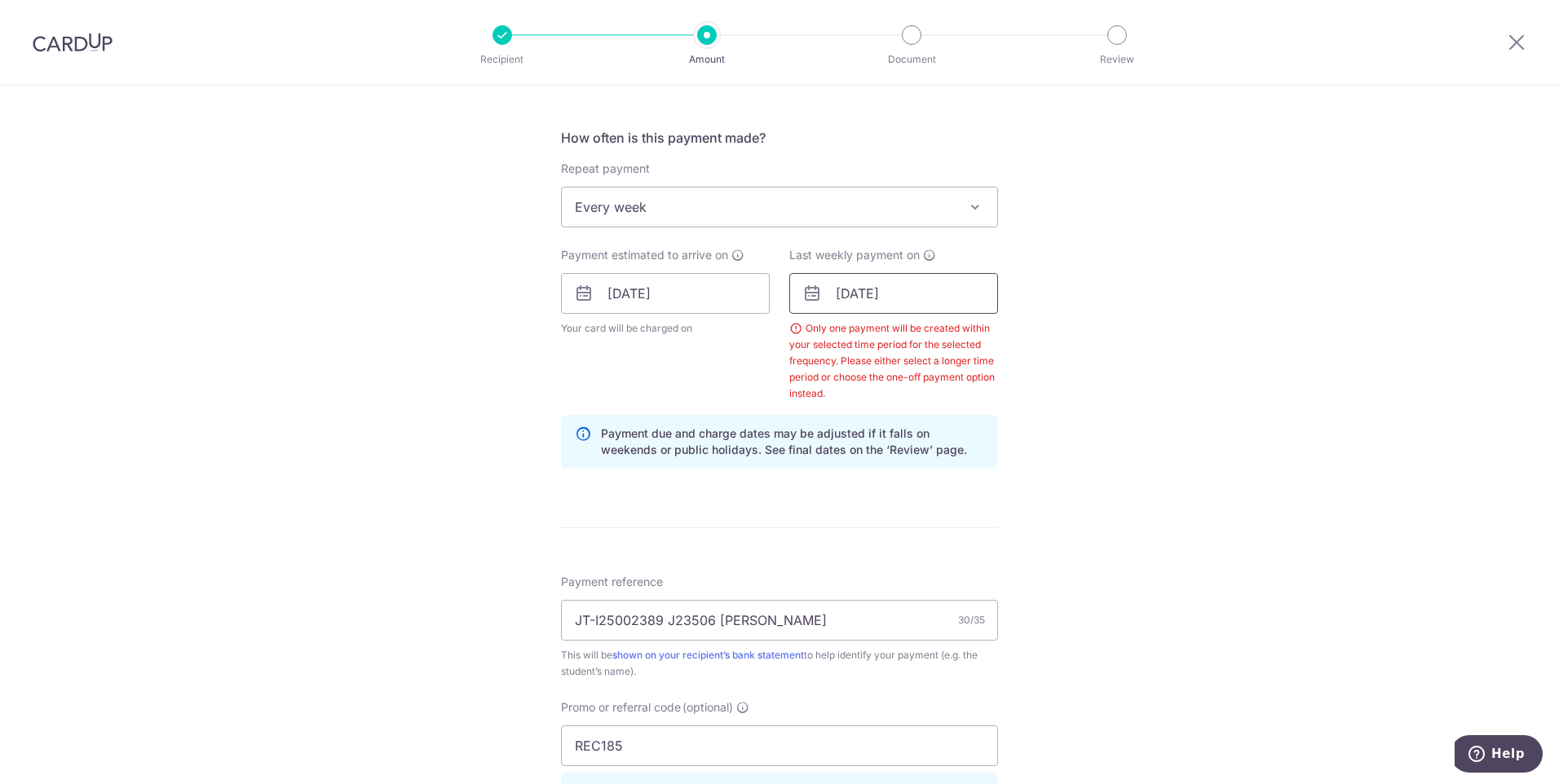
click at [911, 291] on input "18/10/2025" at bounding box center [894, 293] width 208 height 41
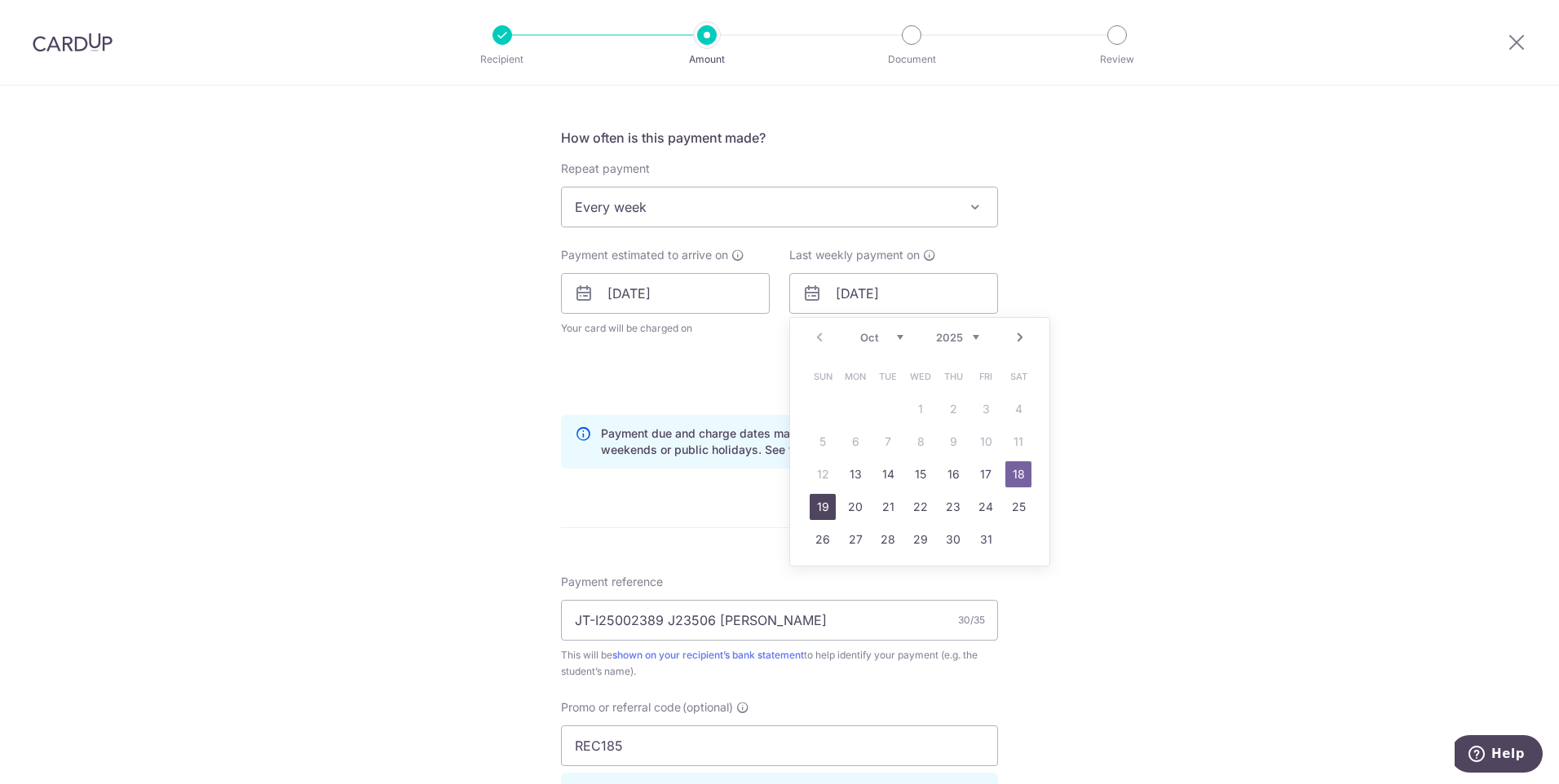
click at [816, 503] on link "19" at bounding box center [822, 507] width 27 height 26
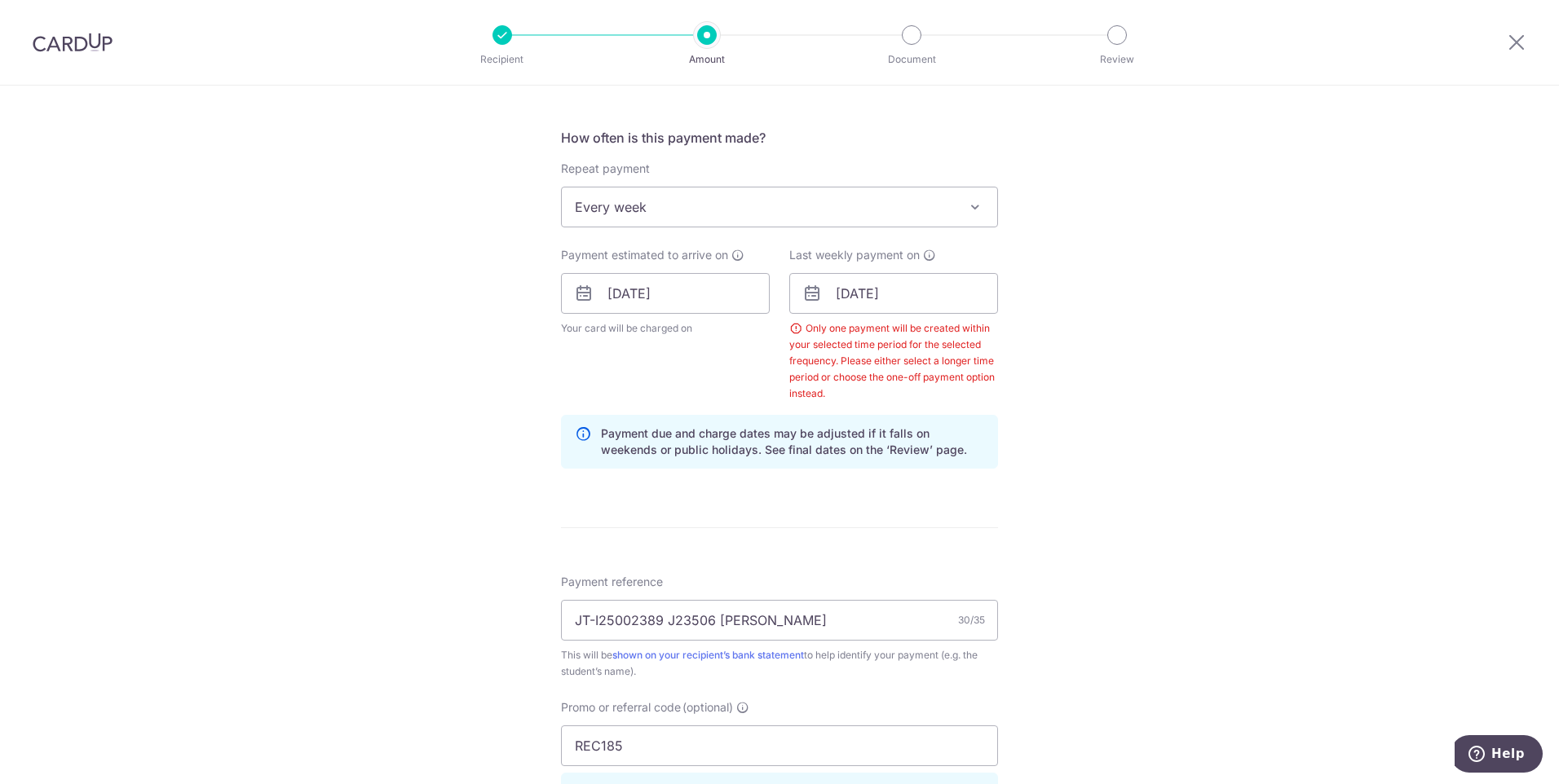
click at [1117, 408] on div "Tell us more about your payment Enter payment amount SGD 1,340.70 1340.70 Selec…" at bounding box center [780, 336] width 1559 height 1680
click at [731, 302] on input "[DATE]" at bounding box center [665, 293] width 208 height 41
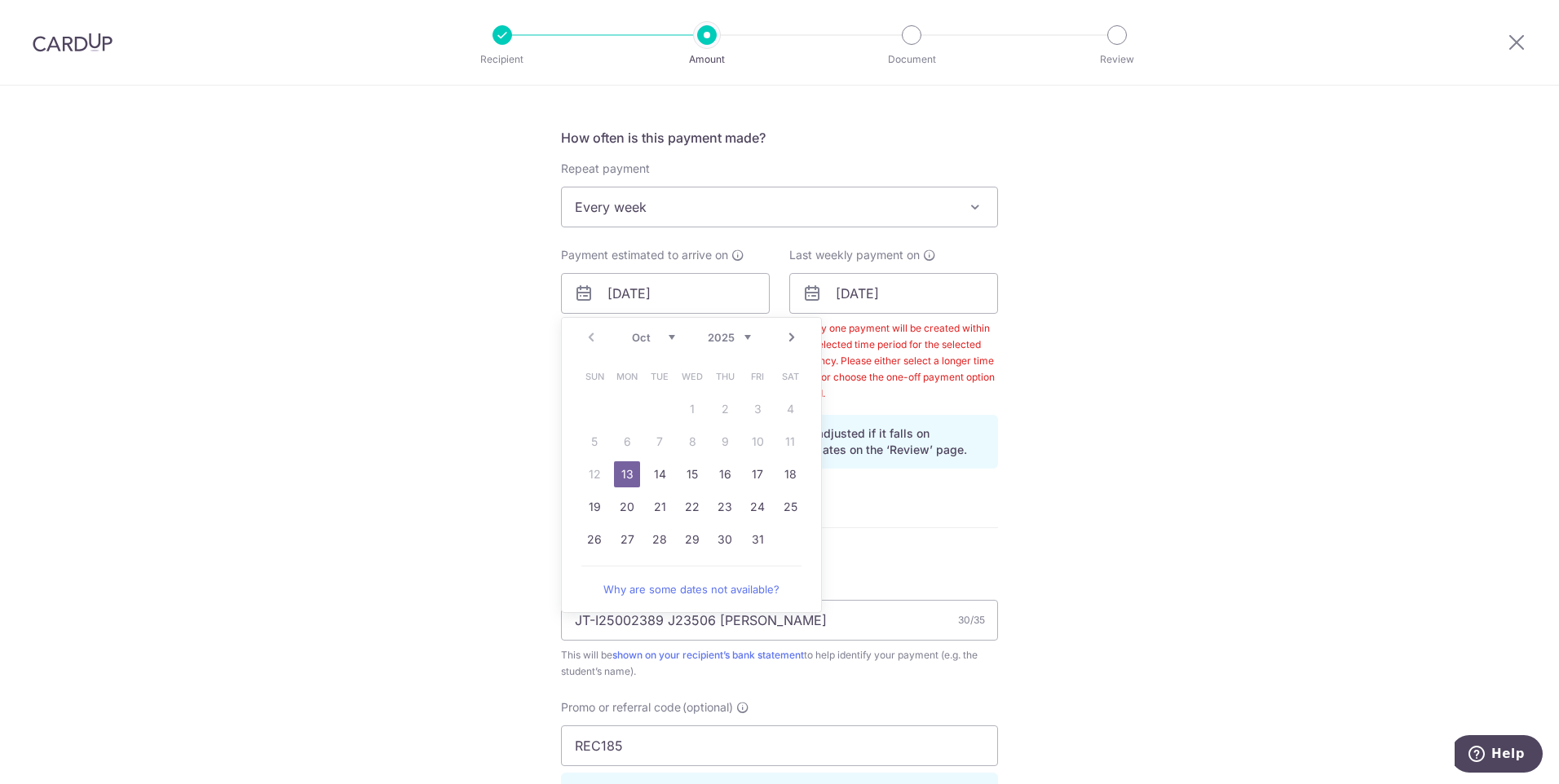
click at [774, 442] on table "Sun Mon Tue Wed Thu Fri Sat 1 2 3 4 5 6 7 8 9 10 11 12 13 14 15 16 17 18 19 20 …" at bounding box center [693, 458] width 228 height 196
click at [1071, 355] on div "Tell us more about your payment Enter payment amount SGD 1,340.70 1340.70 Selec…" at bounding box center [780, 336] width 1559 height 1680
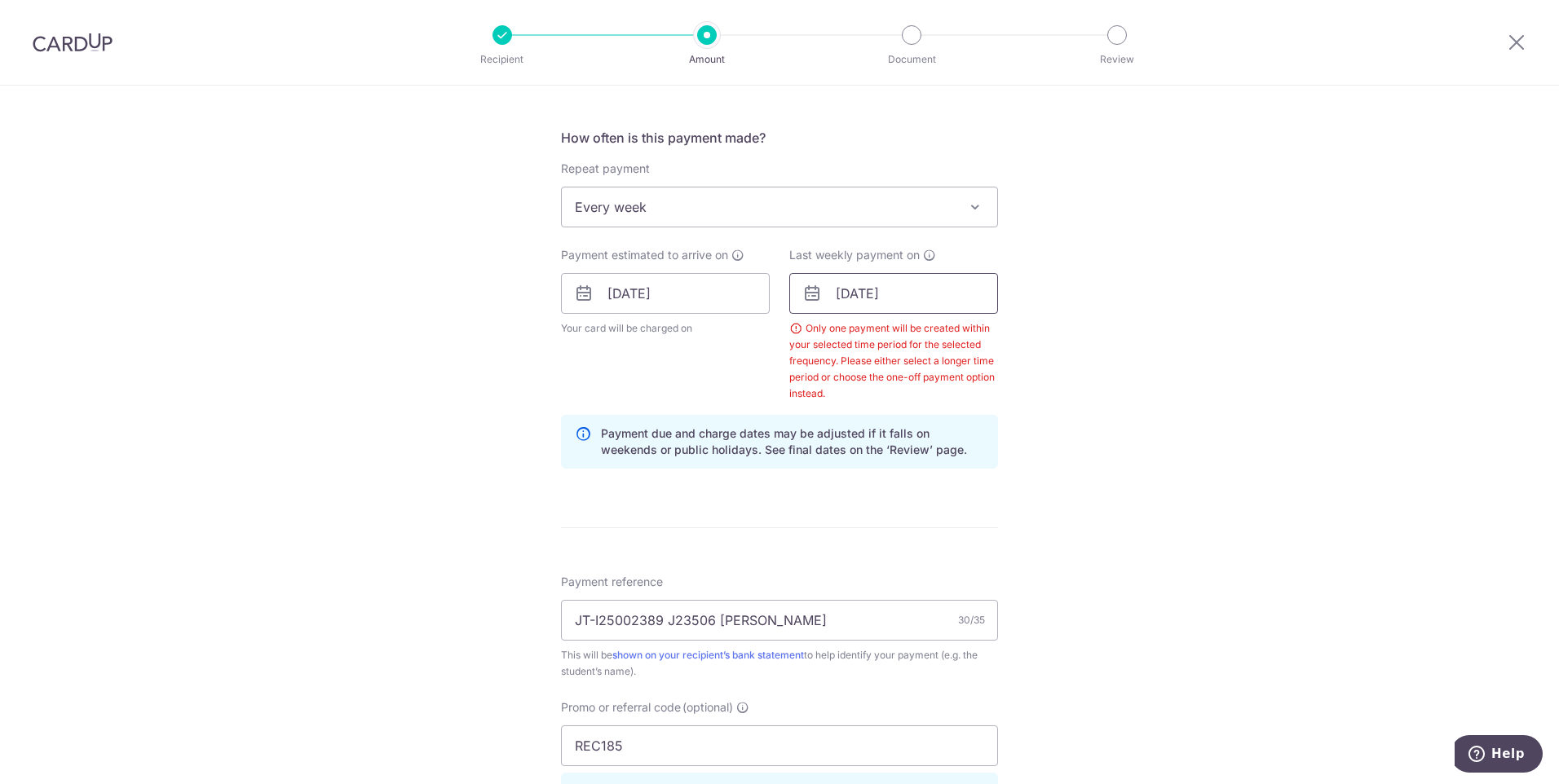
click at [942, 291] on input "19/10/2025" at bounding box center [894, 293] width 208 height 41
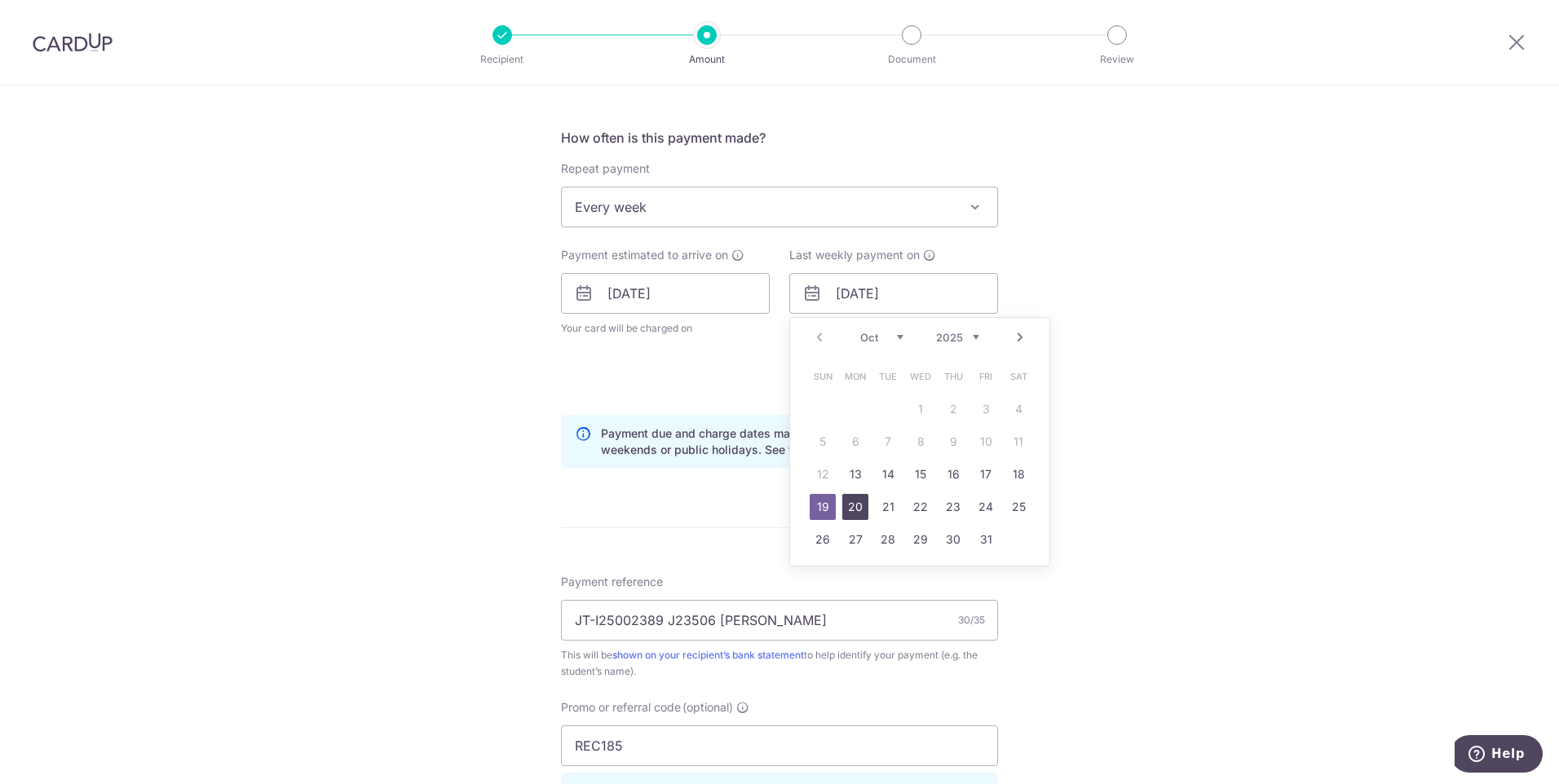
click at [846, 510] on link "20" at bounding box center [855, 507] width 27 height 26
type input "[DATE]"
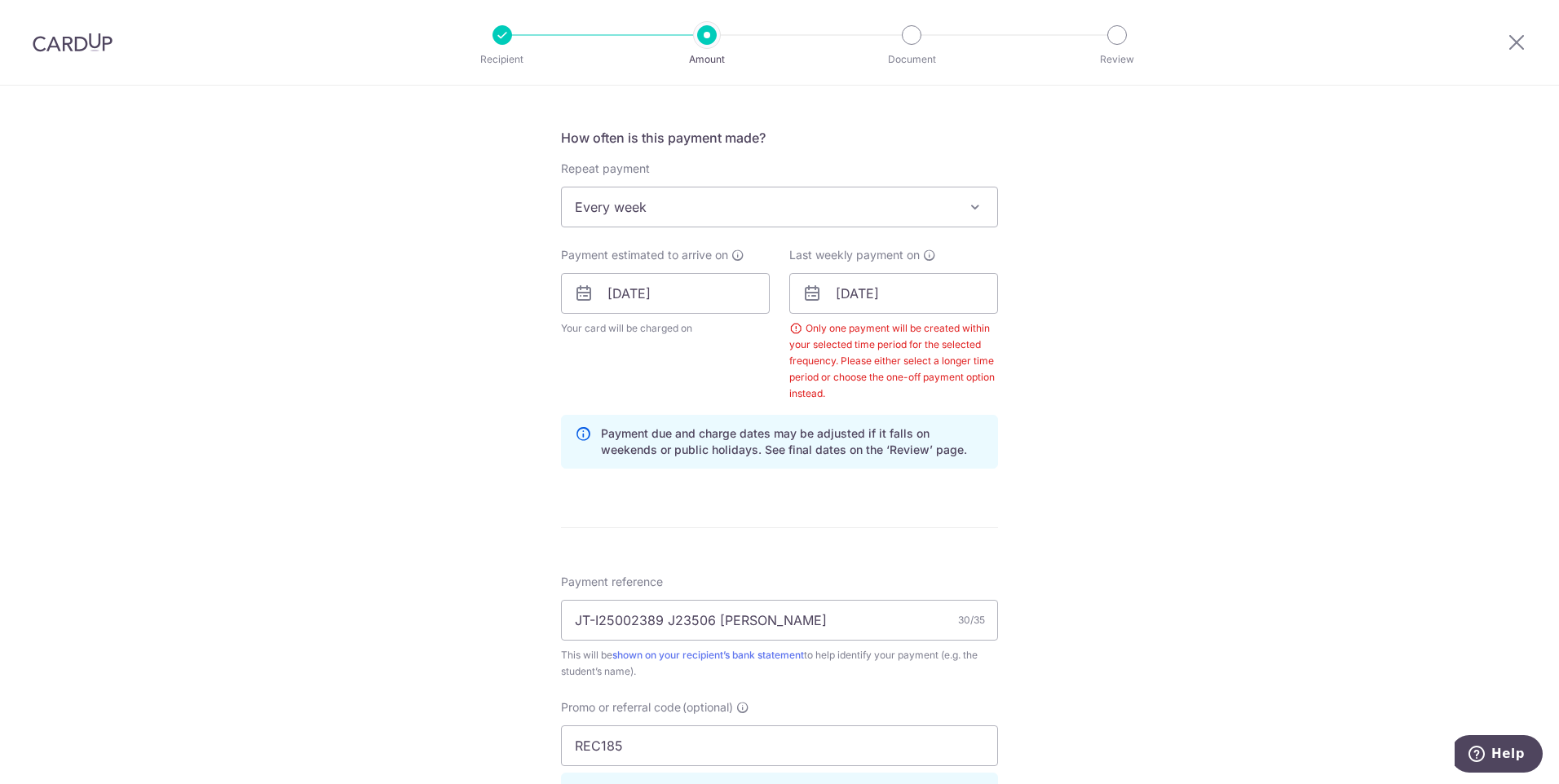
scroll to position [981, 0]
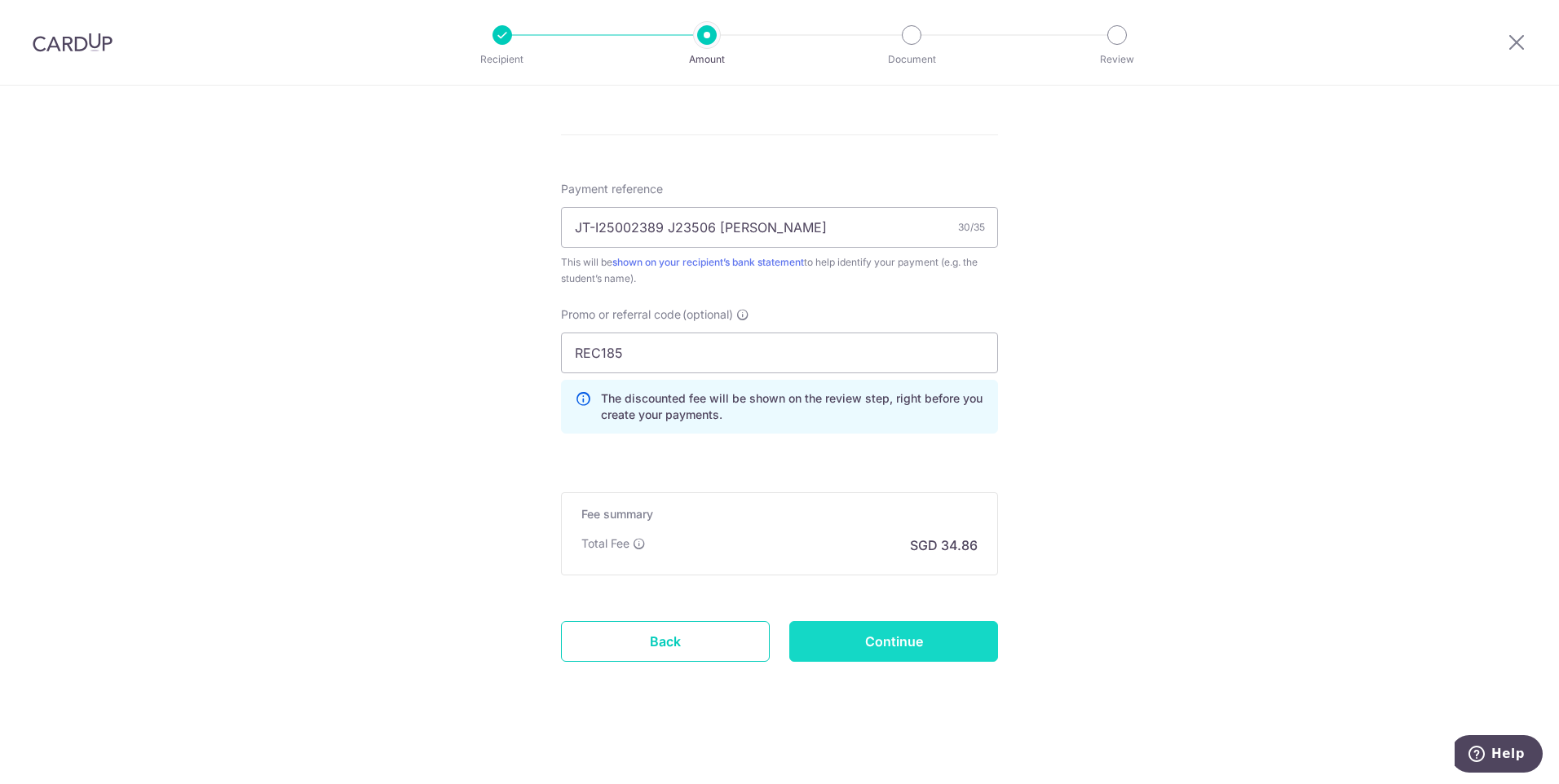
click at [942, 637] on input "Continue" at bounding box center [894, 641] width 208 height 41
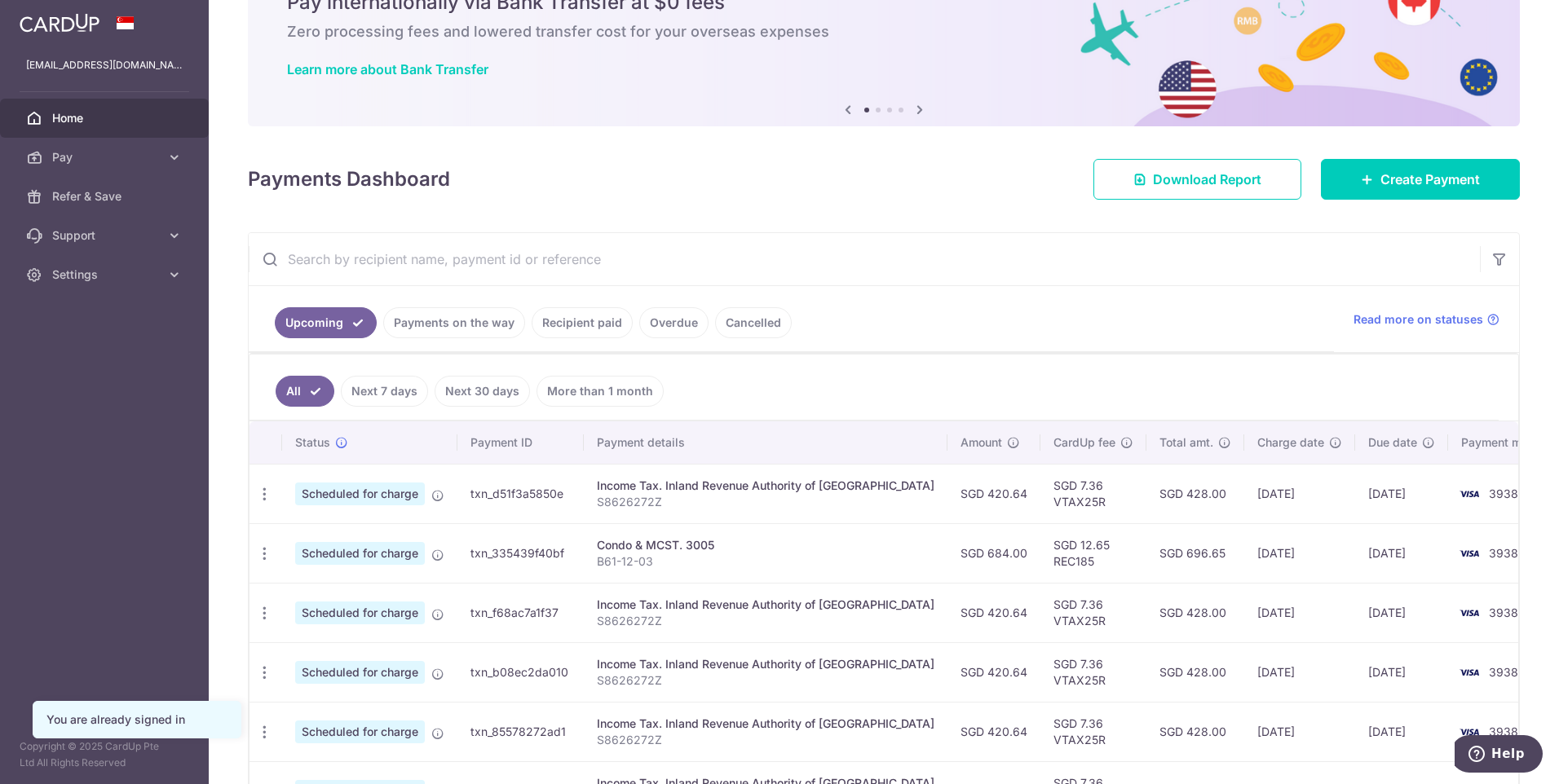
scroll to position [81, 0]
click at [1382, 188] on span "Create Payment" at bounding box center [1430, 179] width 100 height 19
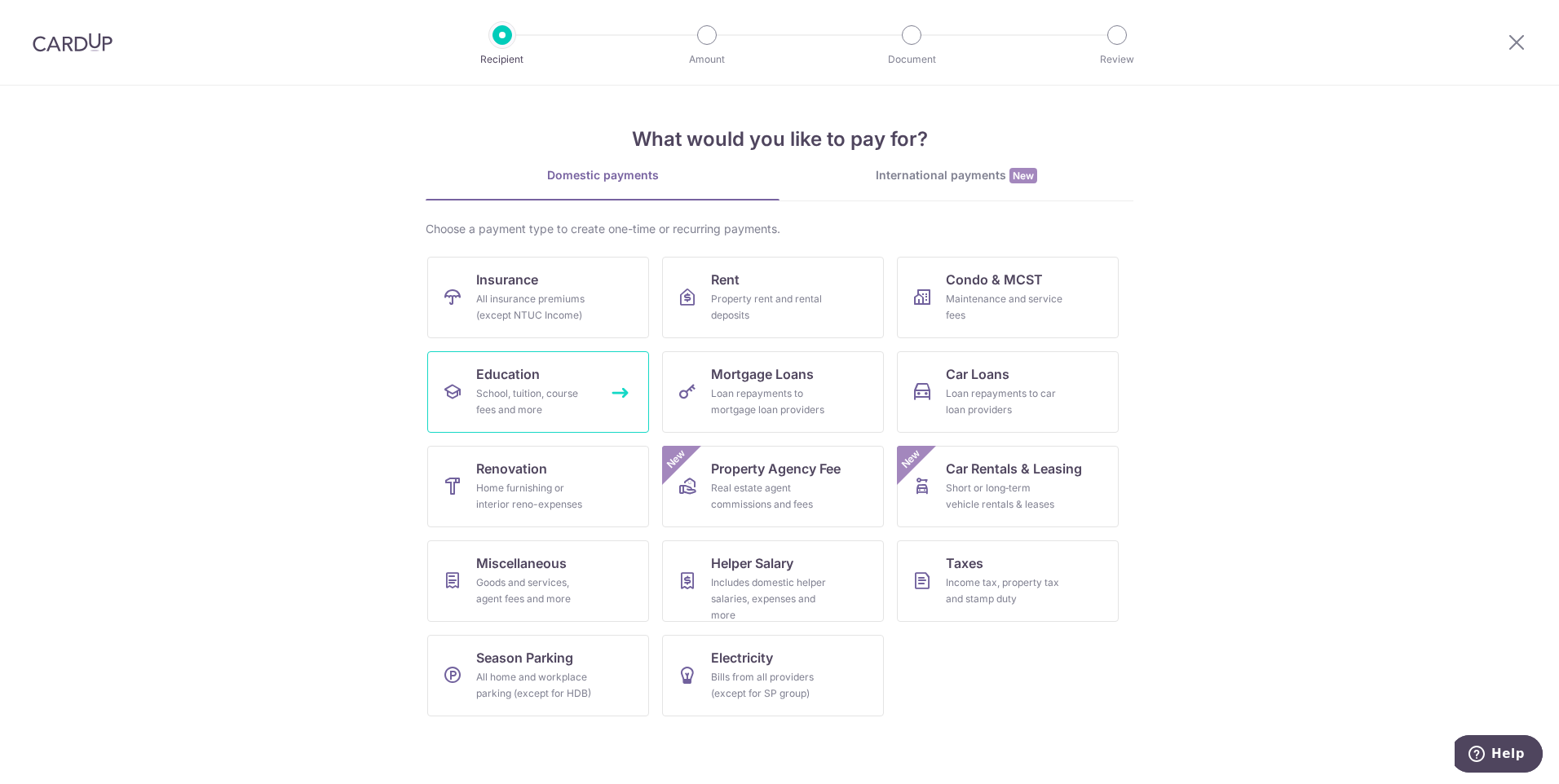
click at [559, 375] on link "Education School, tuition, course fees and more" at bounding box center [538, 392] width 222 height 81
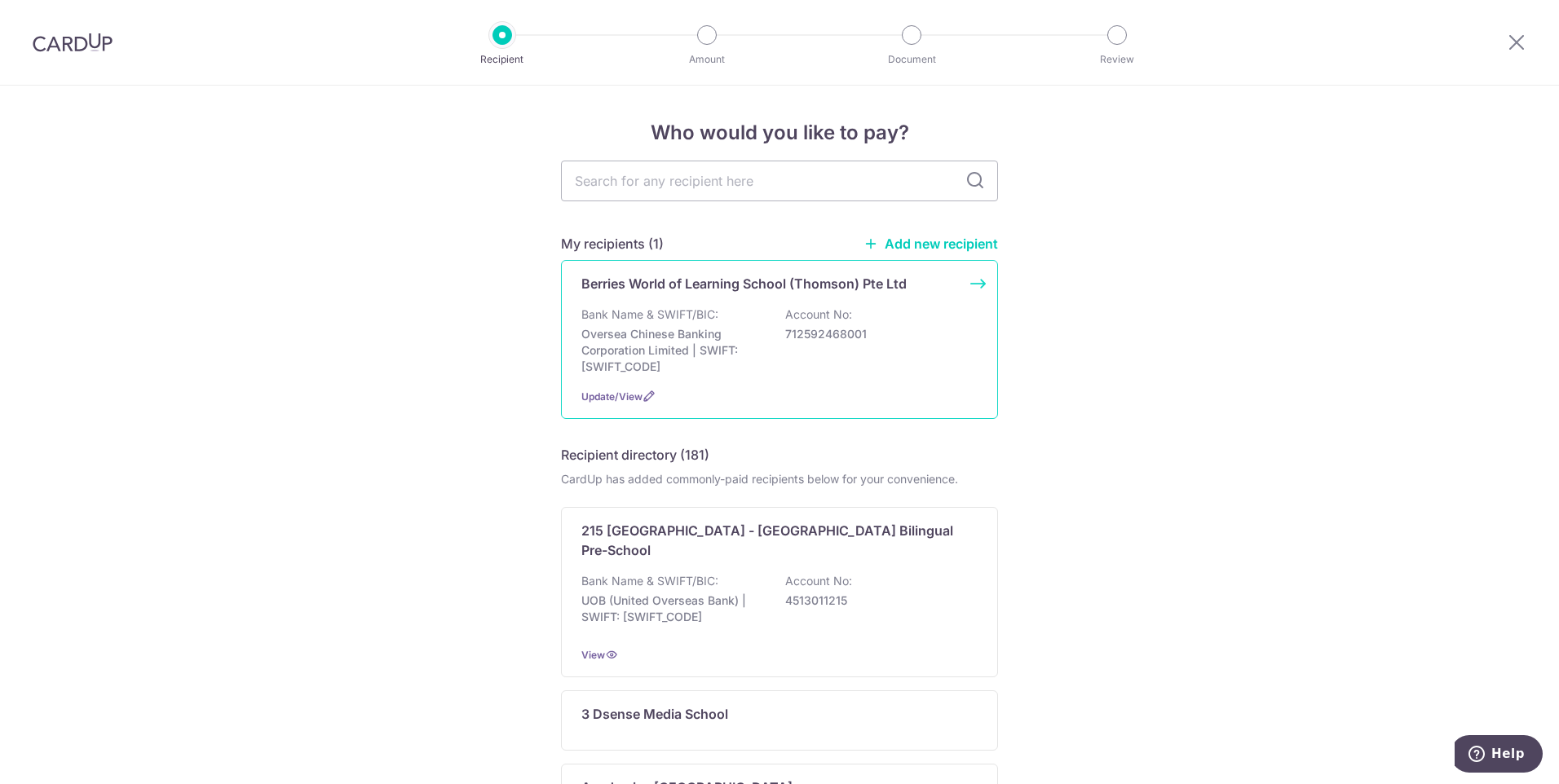
click at [718, 291] on p "Berries World of Learning School (Thomson) Pte Ltd" at bounding box center [744, 283] width 325 height 19
click at [718, 318] on div "Bank Name & SWIFT/BIC: Oversea Chinese Banking Corporation Limited | SWIFT: OCB…" at bounding box center [780, 341] width 397 height 69
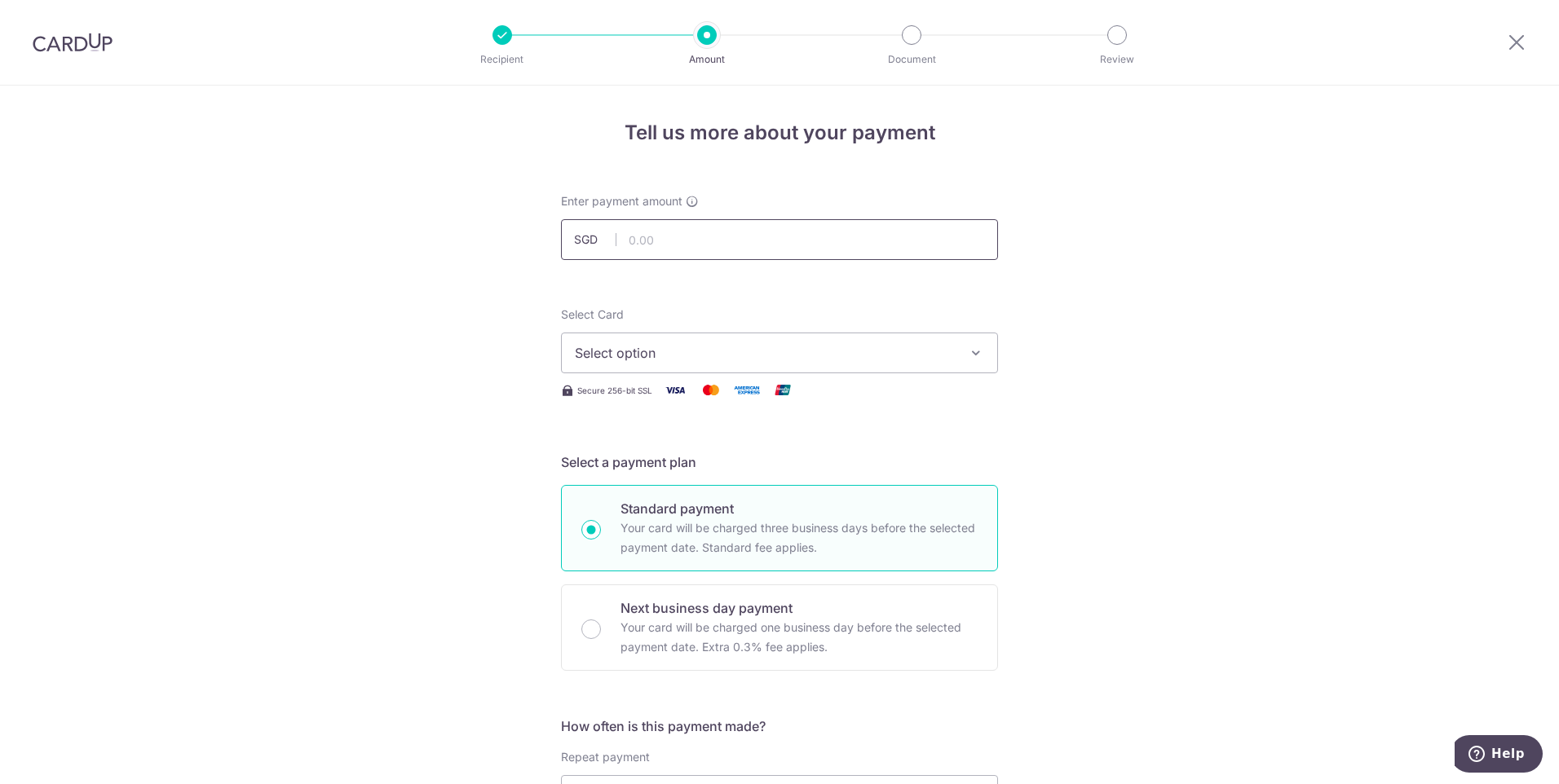
click at [673, 242] on input "text" at bounding box center [780, 239] width 437 height 41
type input "1,340.70"
click at [673, 347] on span "Select option" at bounding box center [765, 353] width 380 height 19
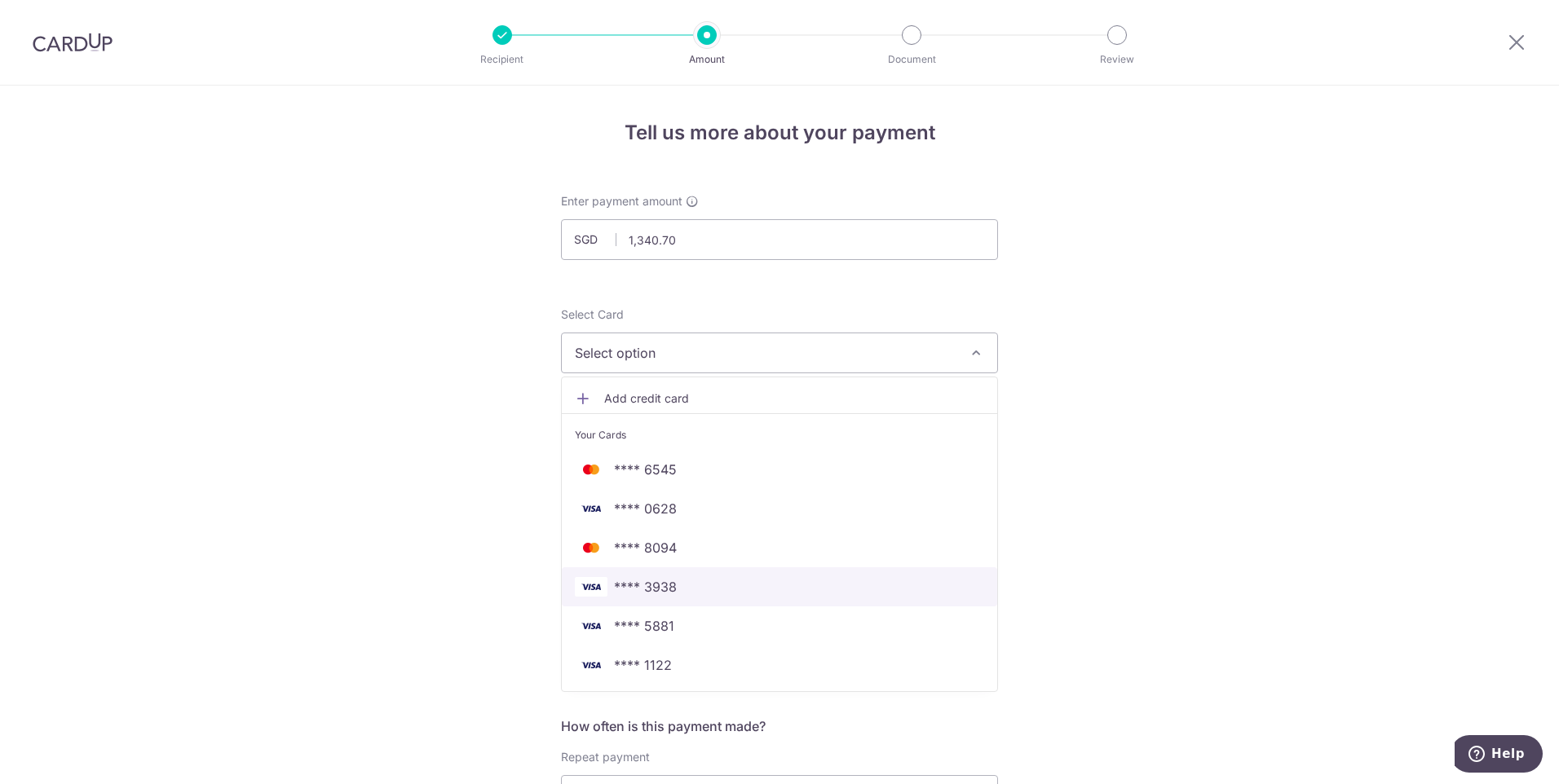
click at [670, 582] on span "**** 3938" at bounding box center [645, 587] width 63 height 19
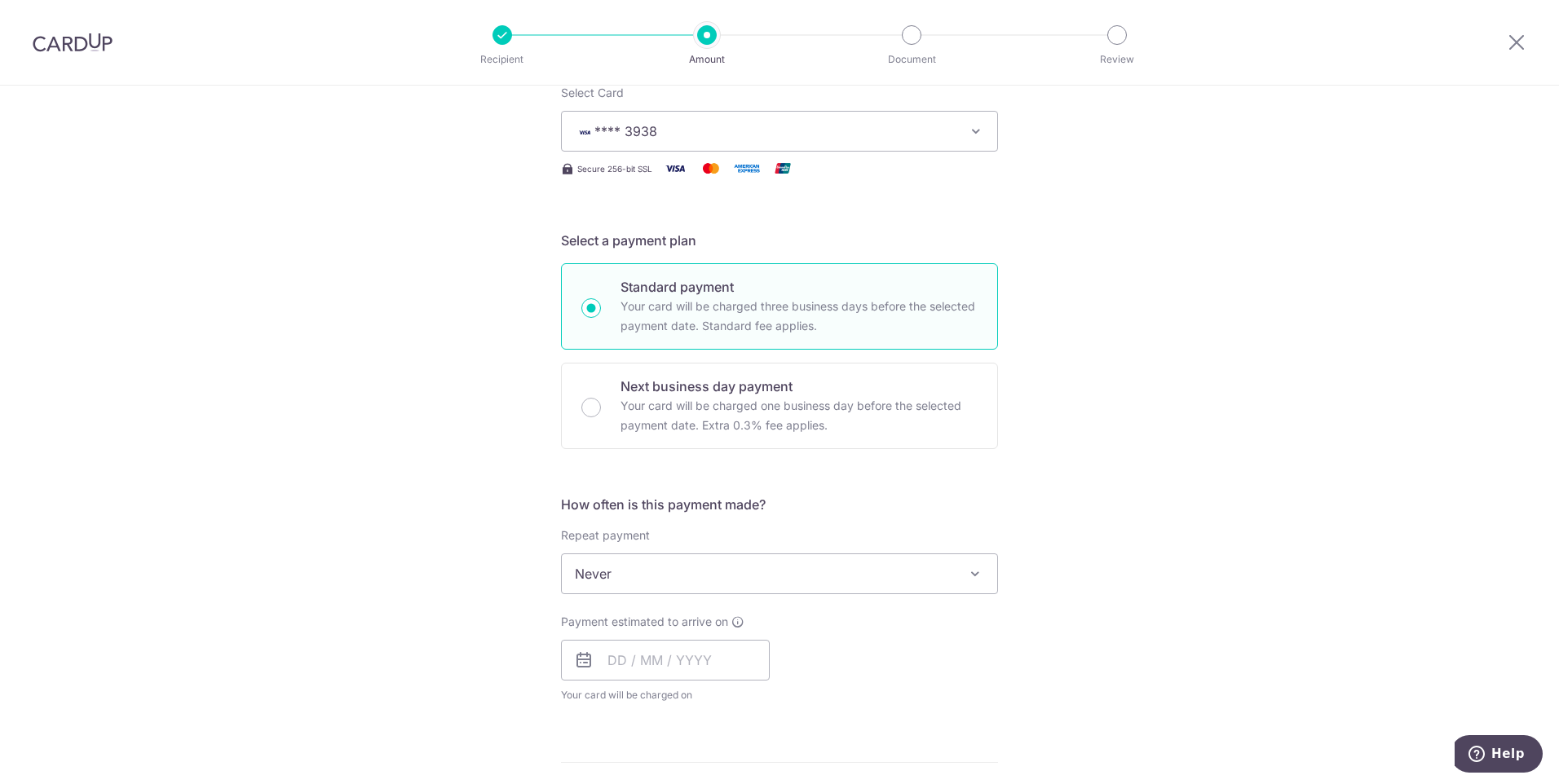
scroll to position [245, 0]
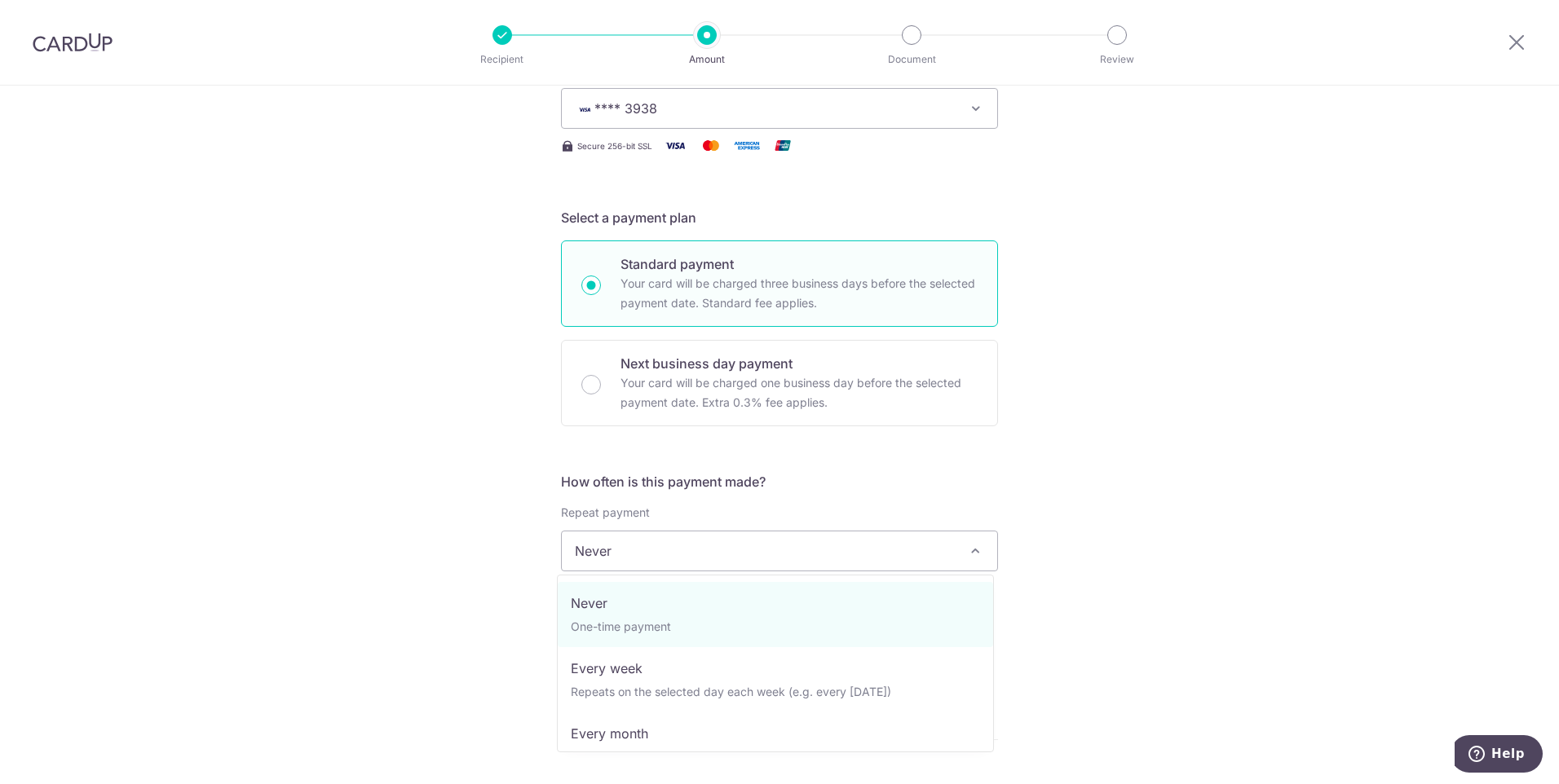
click at [642, 556] on span "Never" at bounding box center [780, 551] width 435 height 39
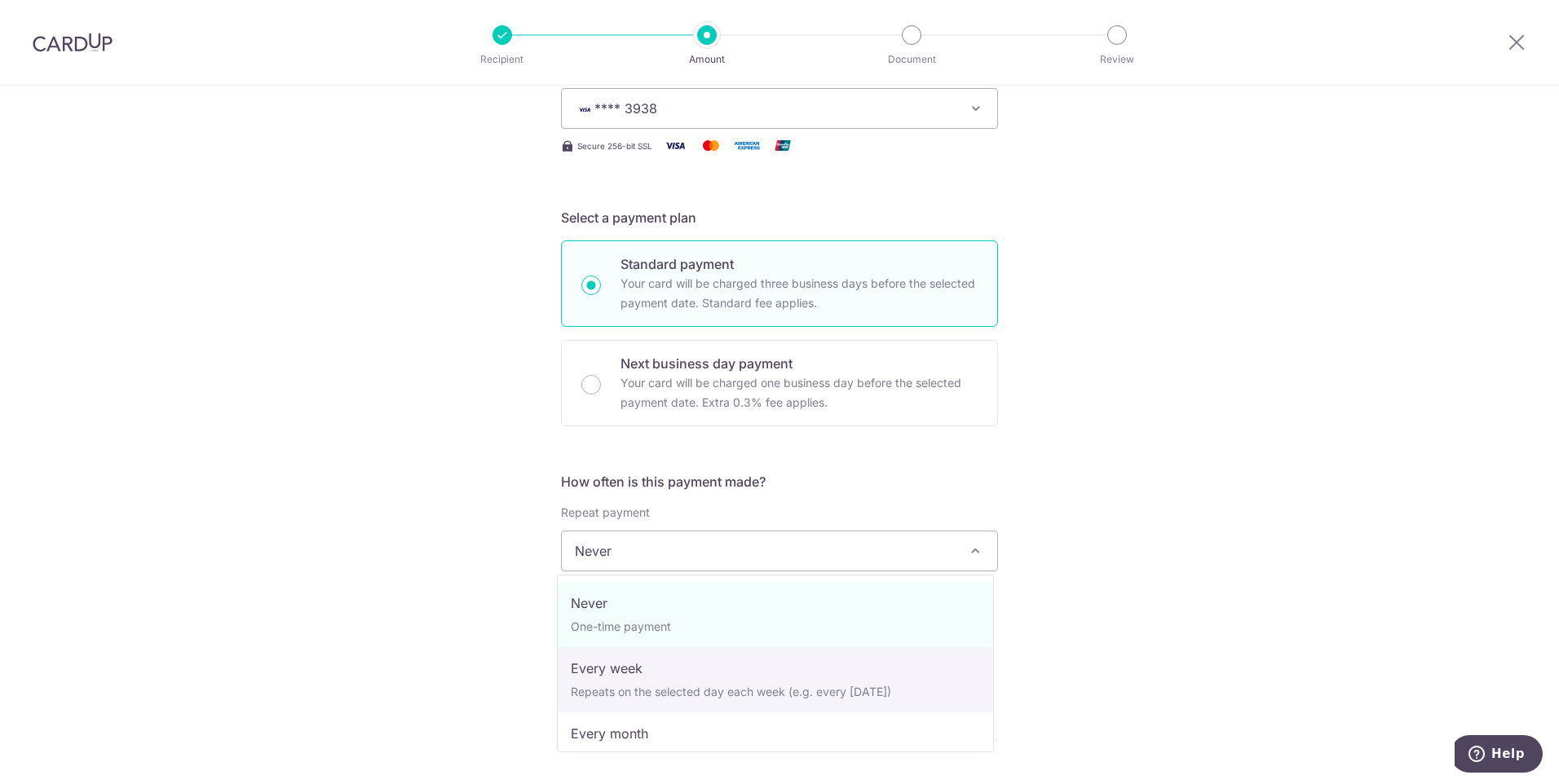
select select "2"
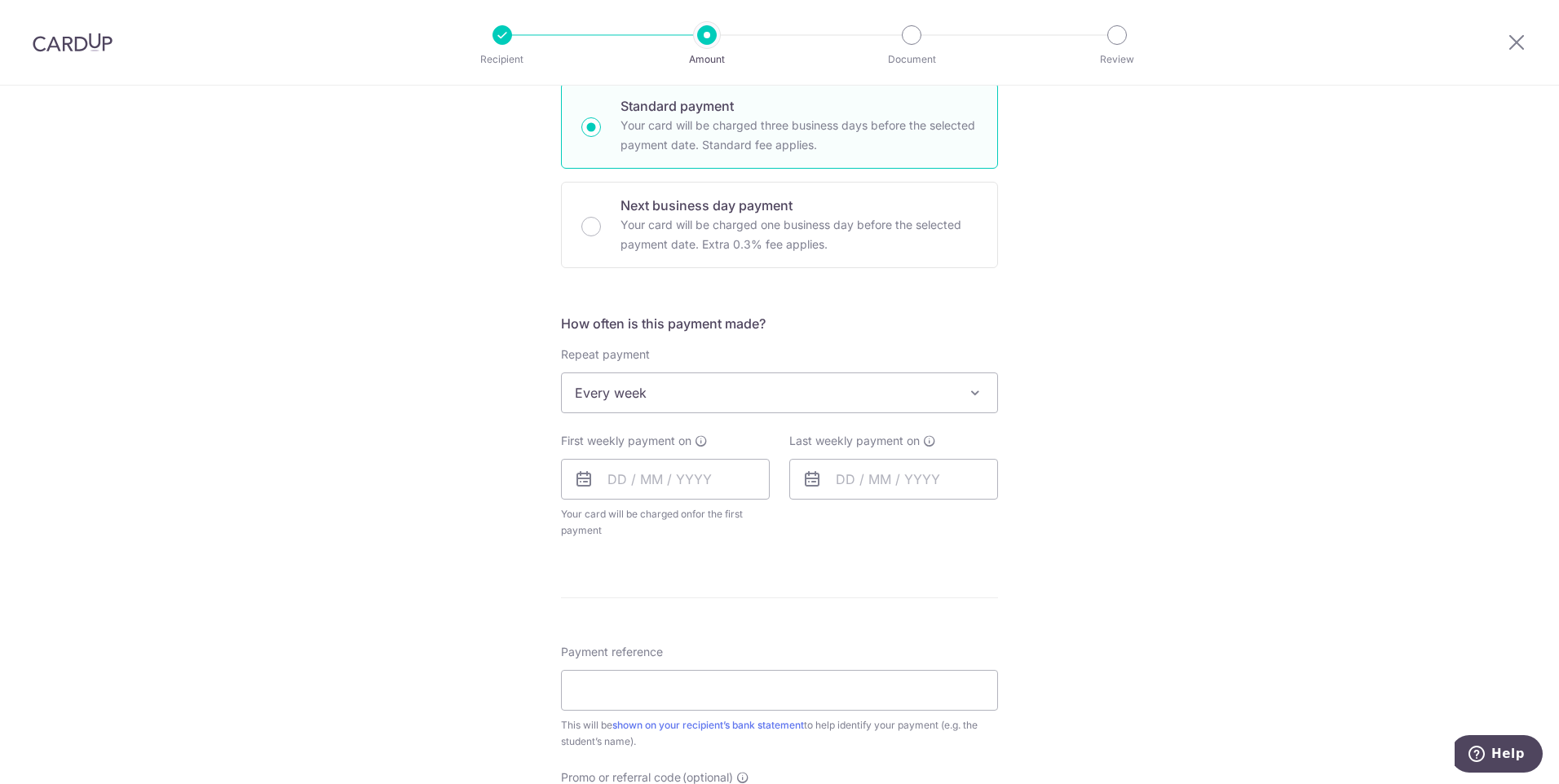
scroll to position [408, 0]
click at [647, 473] on input "text" at bounding box center [665, 474] width 208 height 41
click at [622, 659] on link "13" at bounding box center [627, 655] width 27 height 26
type input "13/10/2025"
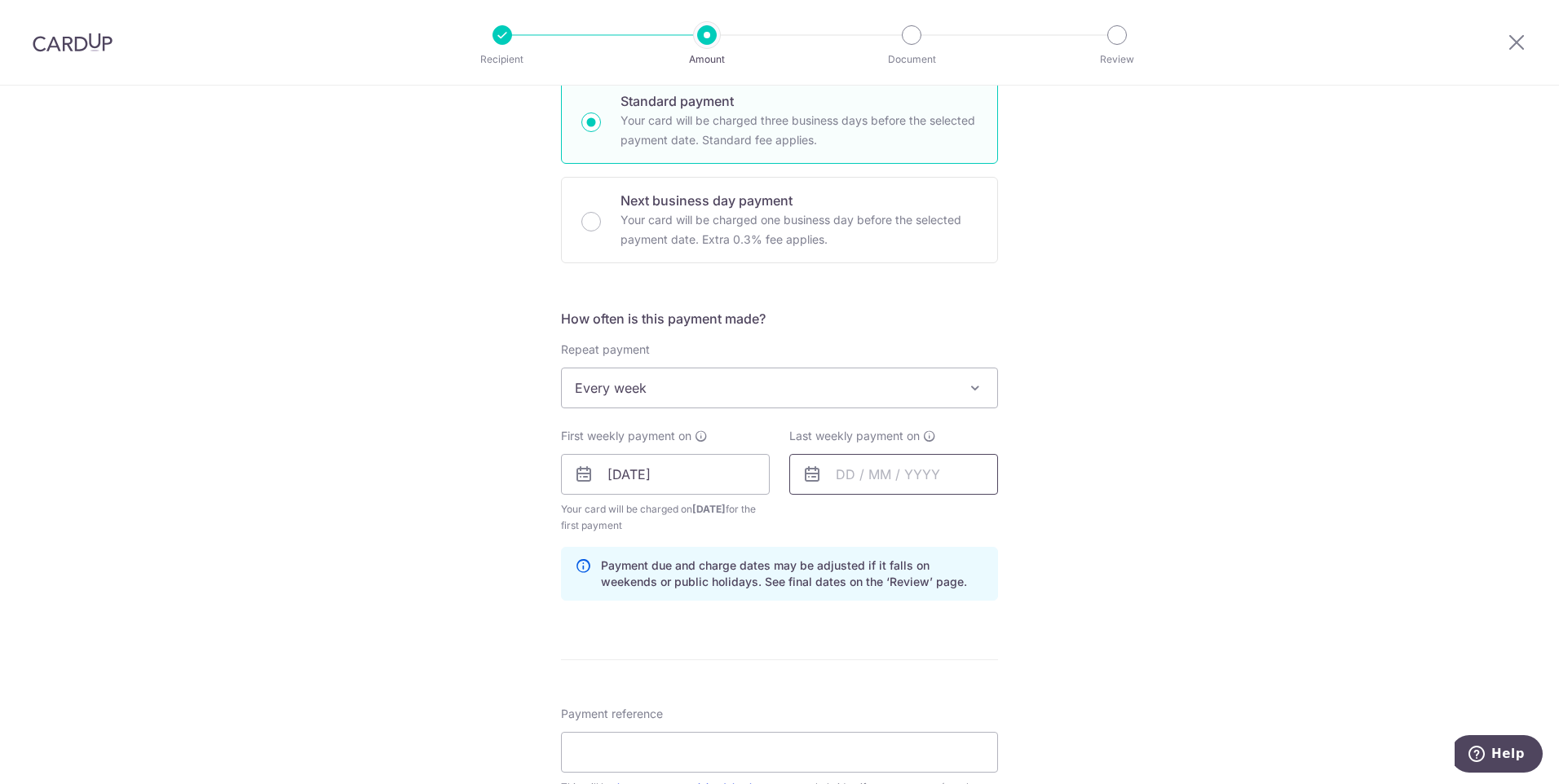
click at [879, 472] on input "text" at bounding box center [894, 474] width 208 height 41
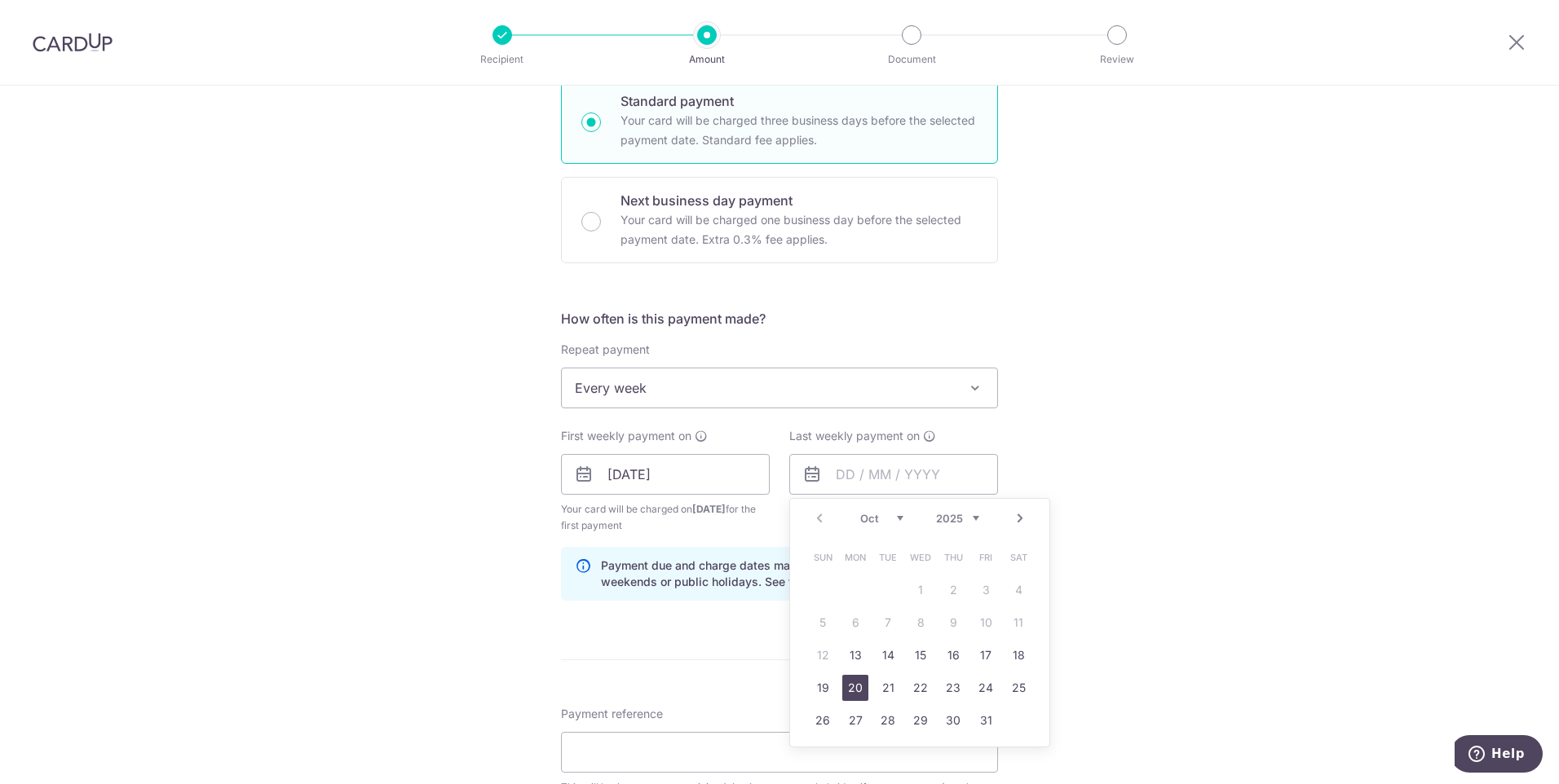
click at [849, 685] on link "20" at bounding box center [855, 688] width 27 height 26
type input "20/10/2025"
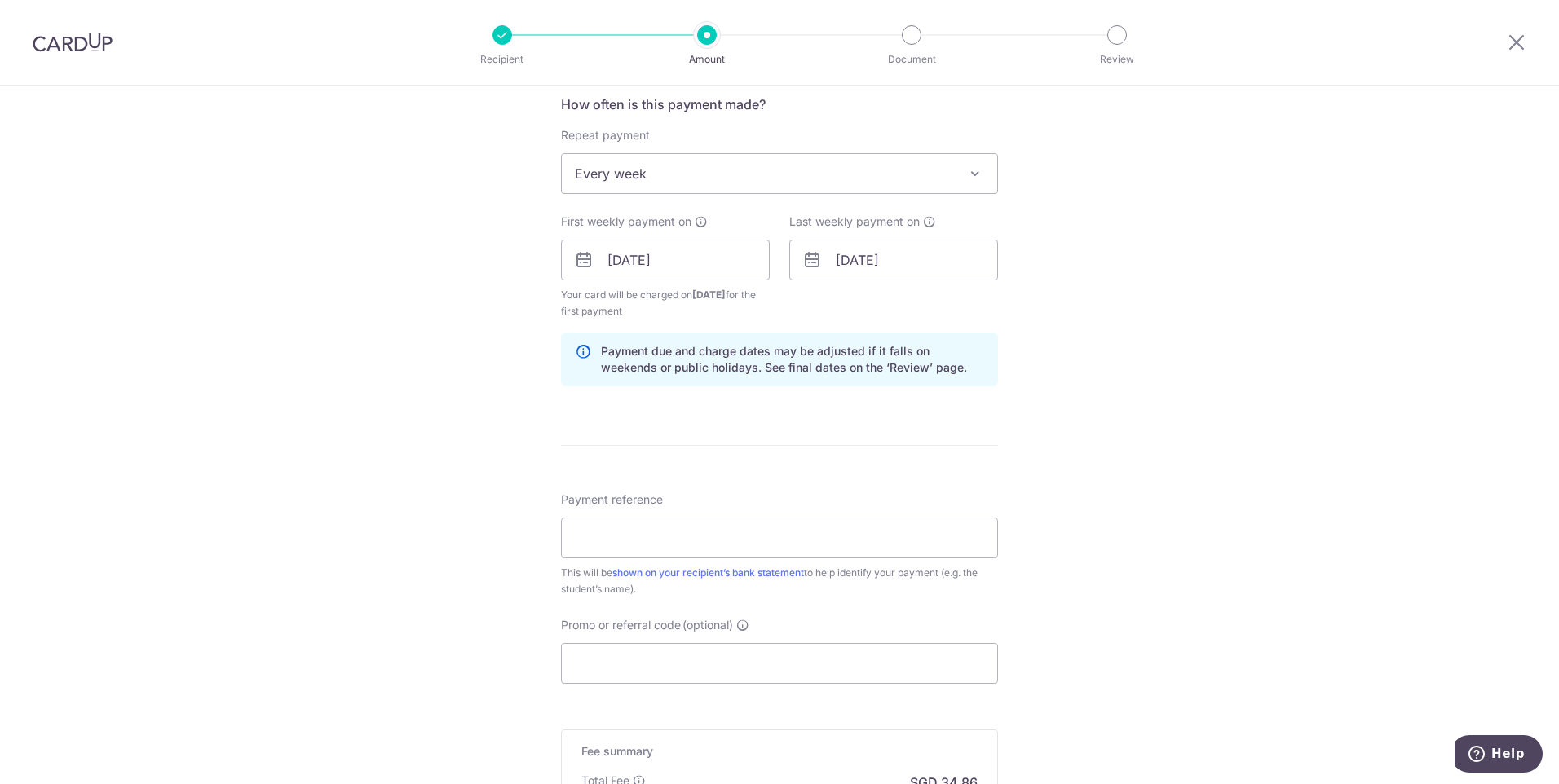
scroll to position [652, 0]
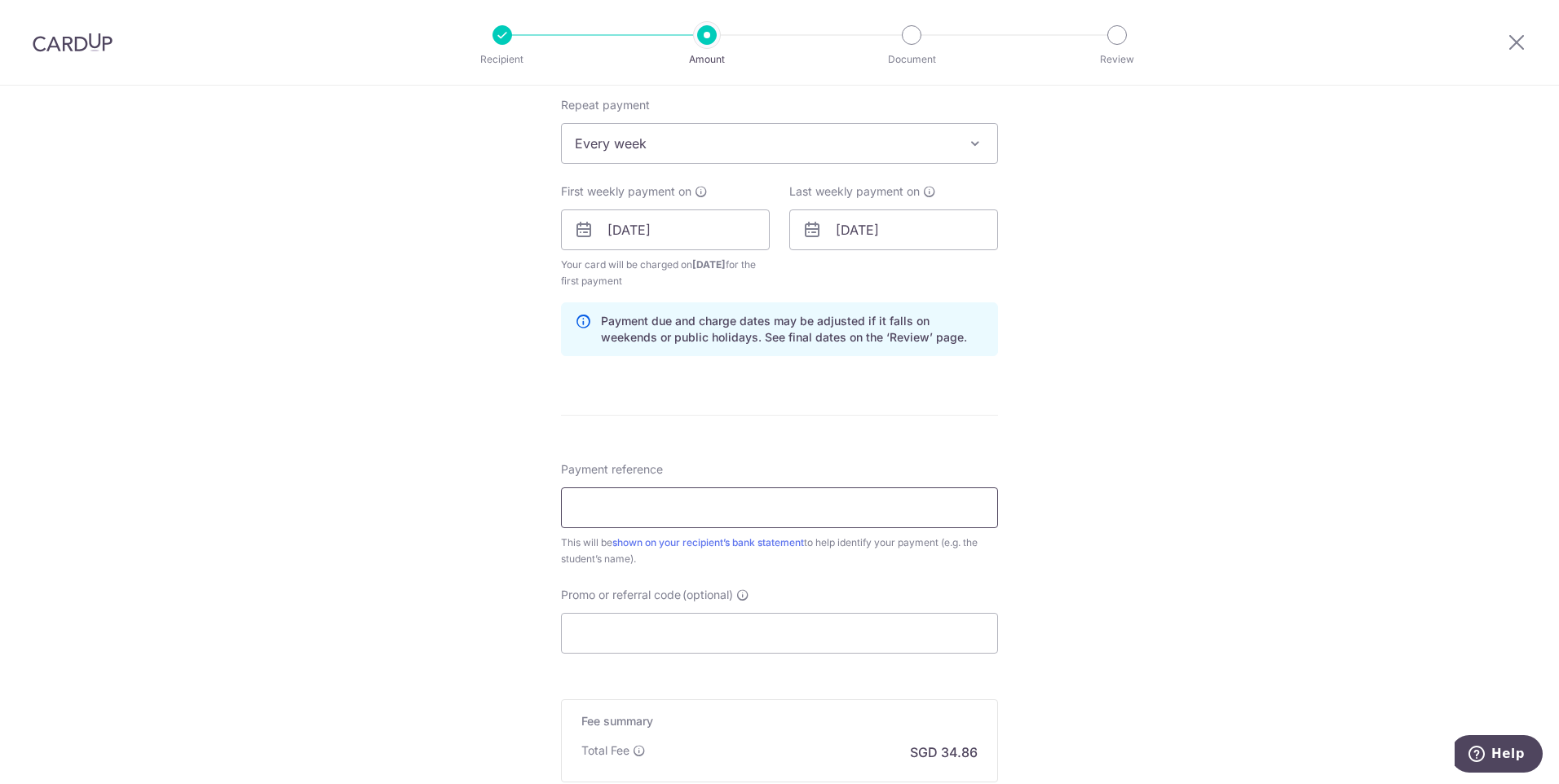
click at [690, 514] on input "Payment reference" at bounding box center [780, 508] width 437 height 41
type input "JT-I25002389 J23506 Tay Claire"
type input "REC185"
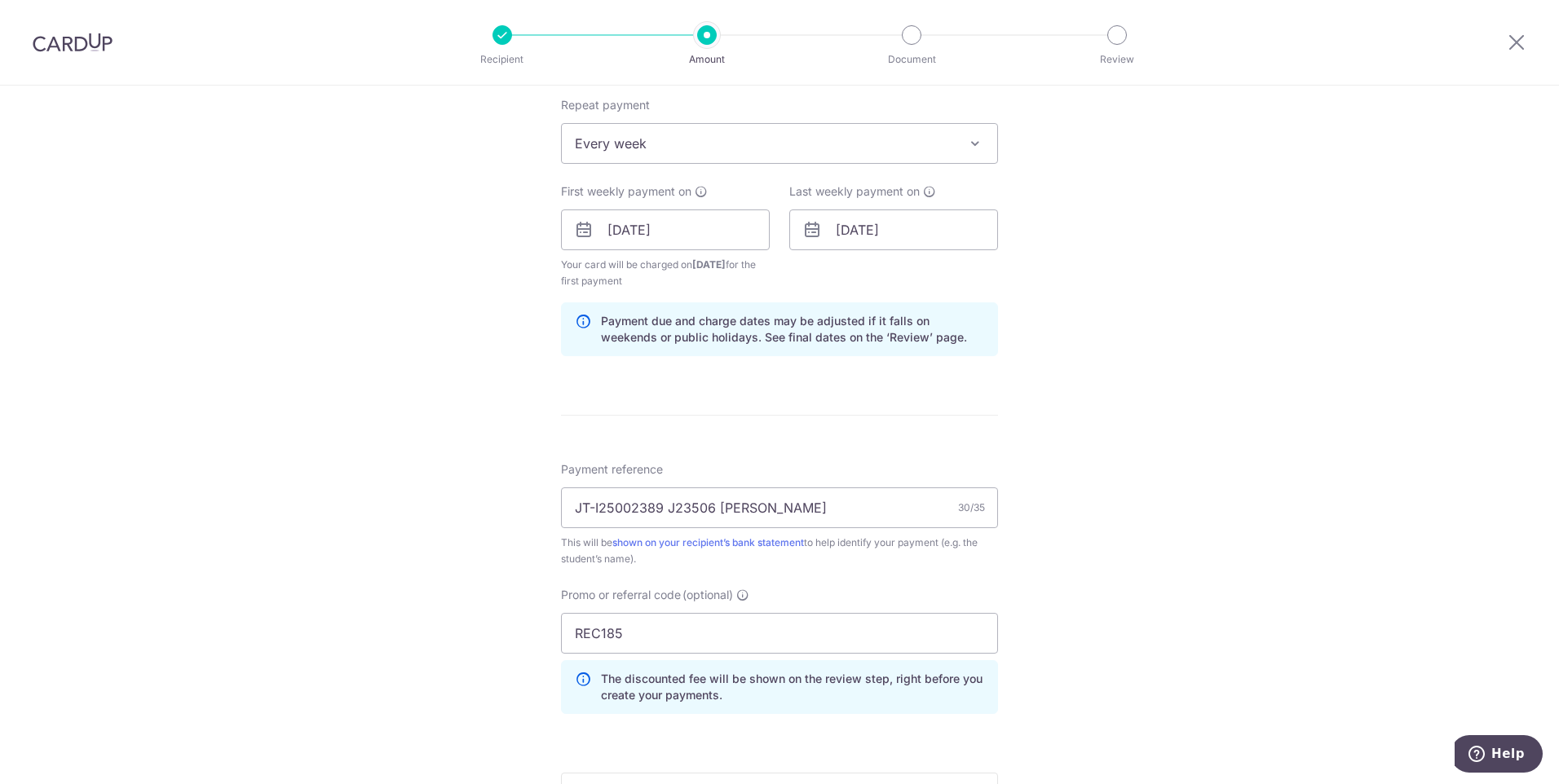
click at [1138, 427] on div "Tell us more about your payment Enter payment amount SGD 1,340.70 1340.70 Selec…" at bounding box center [780, 249] width 1559 height 1631
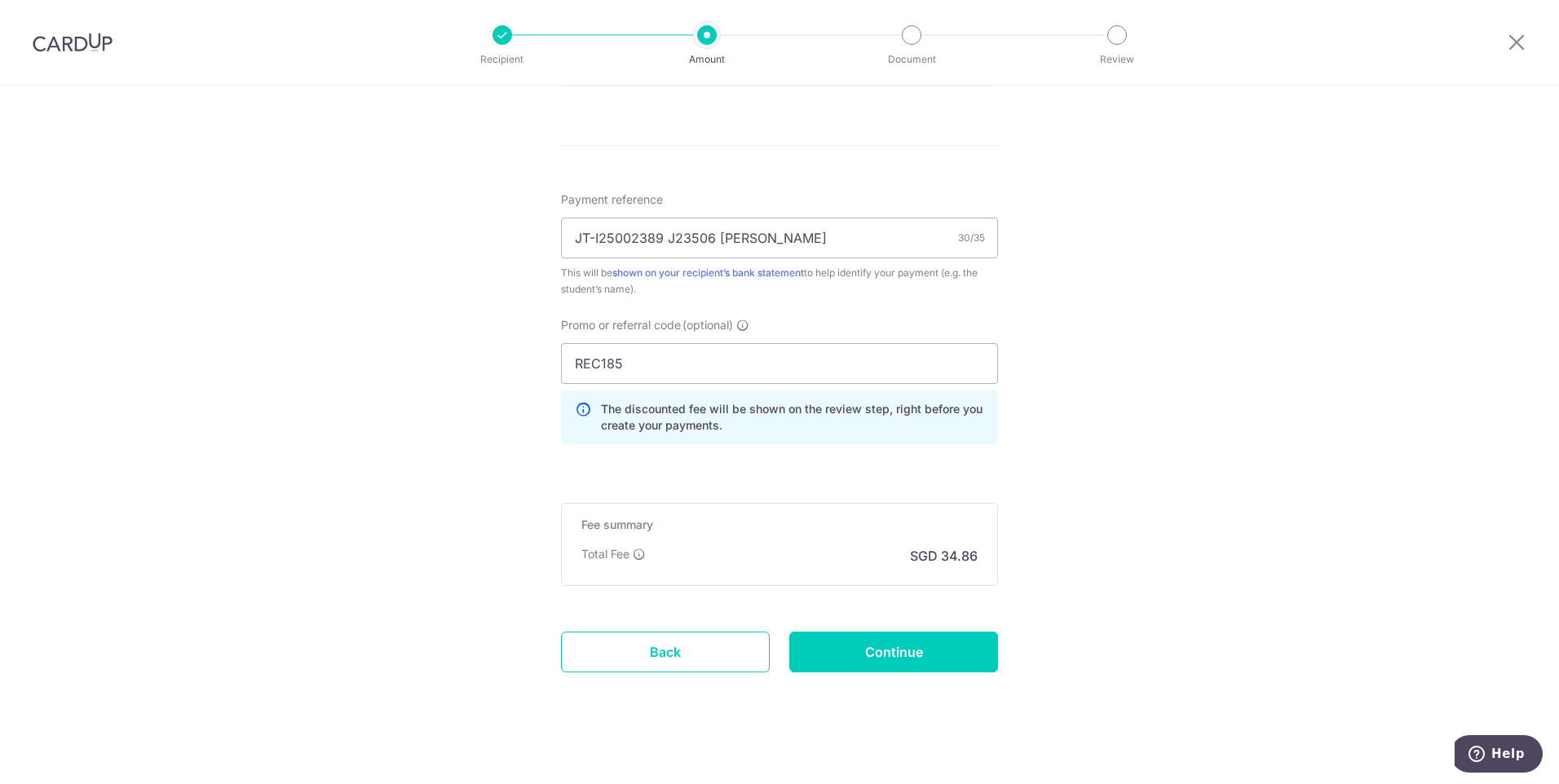
scroll to position [933, 0]
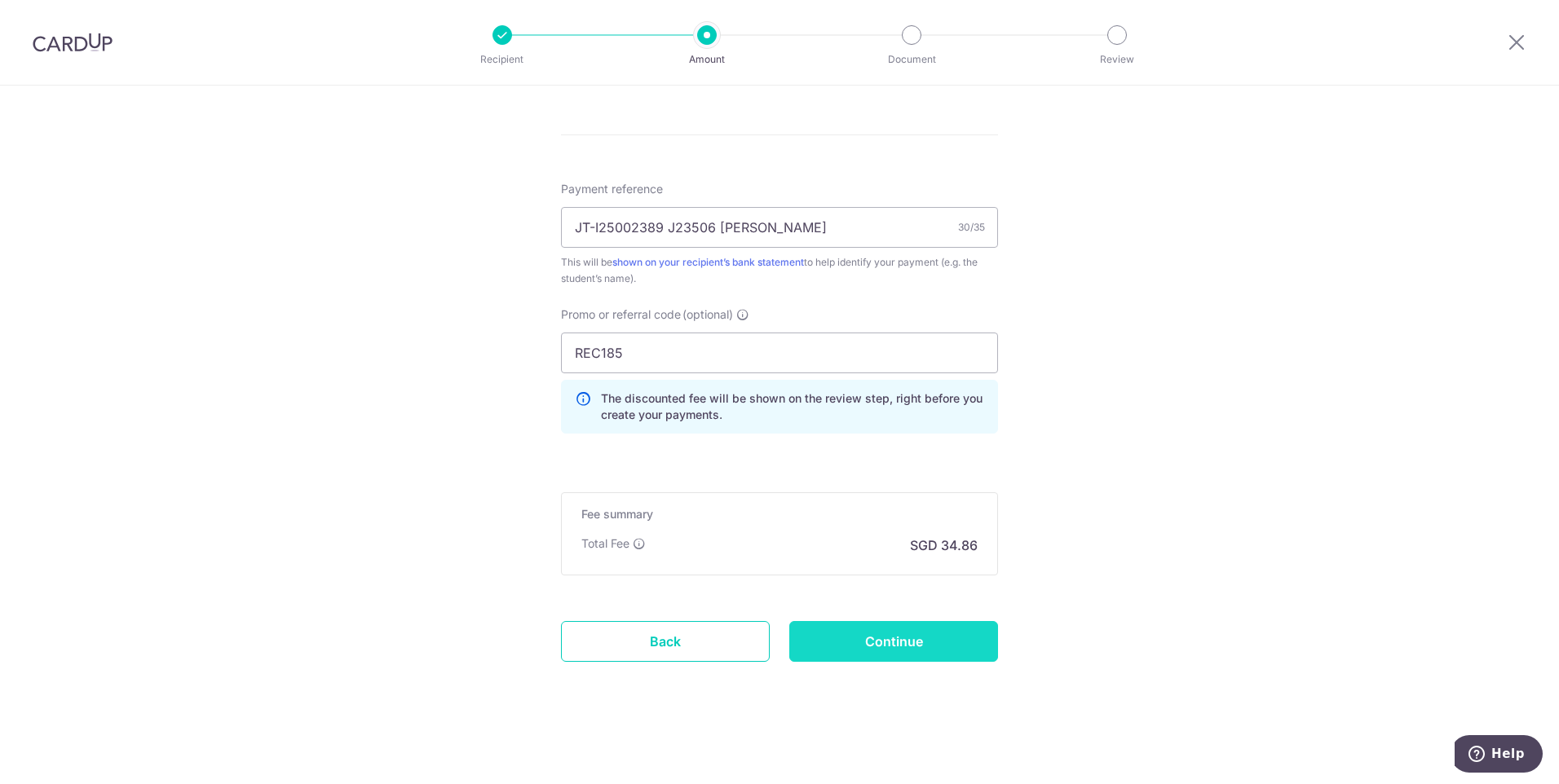
click at [920, 634] on input "Continue" at bounding box center [894, 641] width 208 height 41
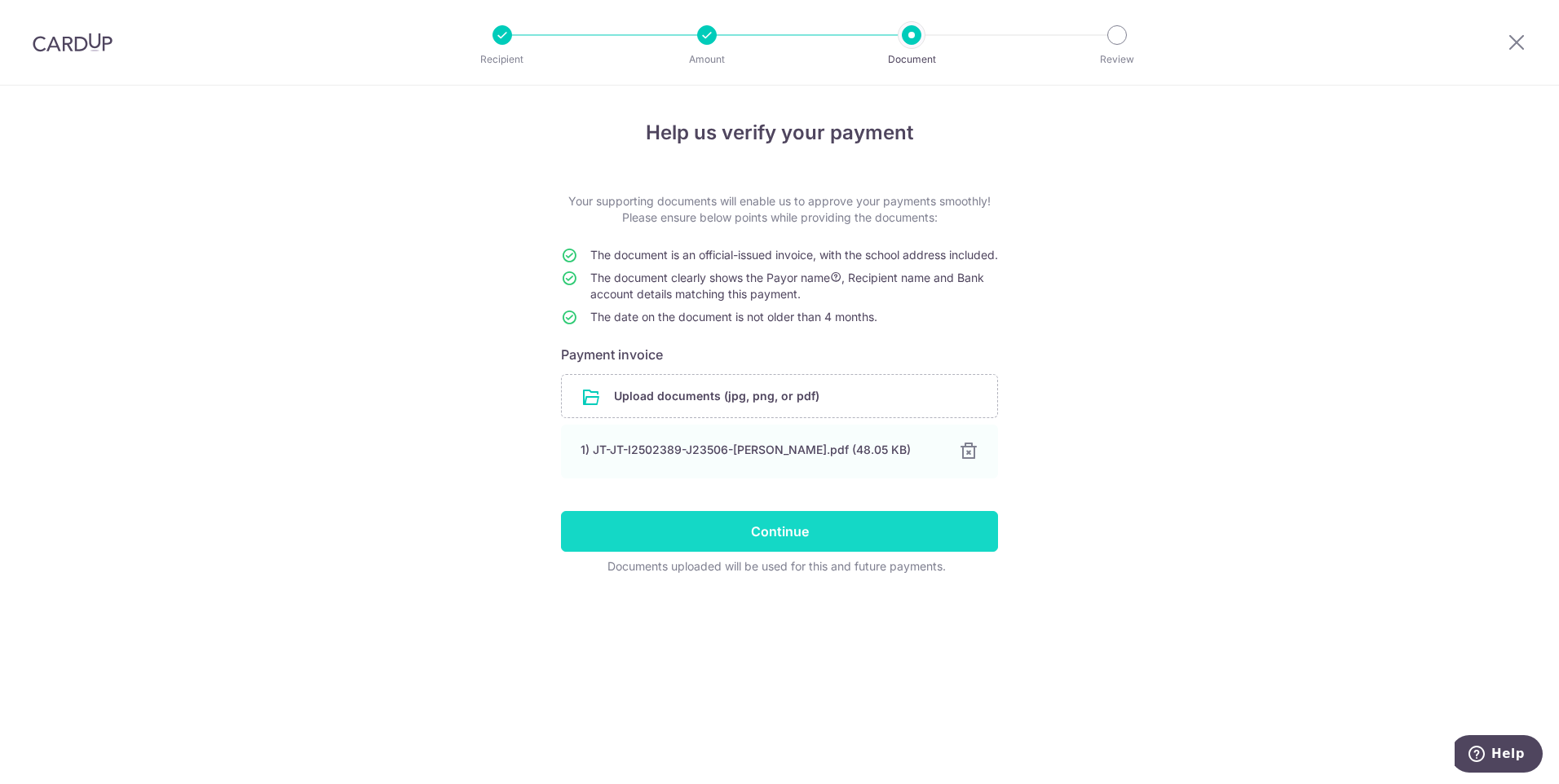
click at [855, 543] on input "Continue" at bounding box center [780, 531] width 437 height 41
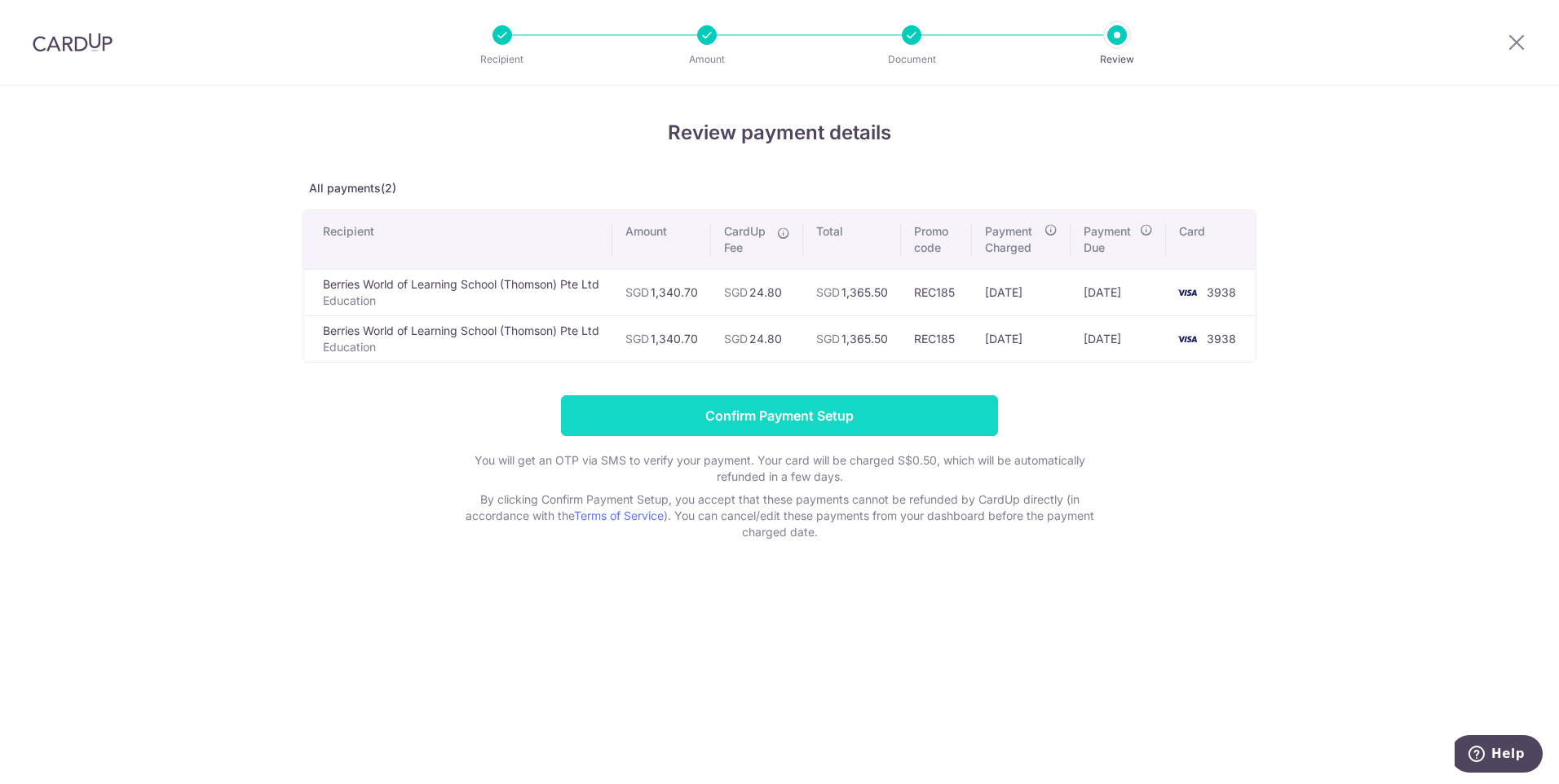
click at [819, 431] on input "Confirm Payment Setup" at bounding box center [780, 416] width 437 height 41
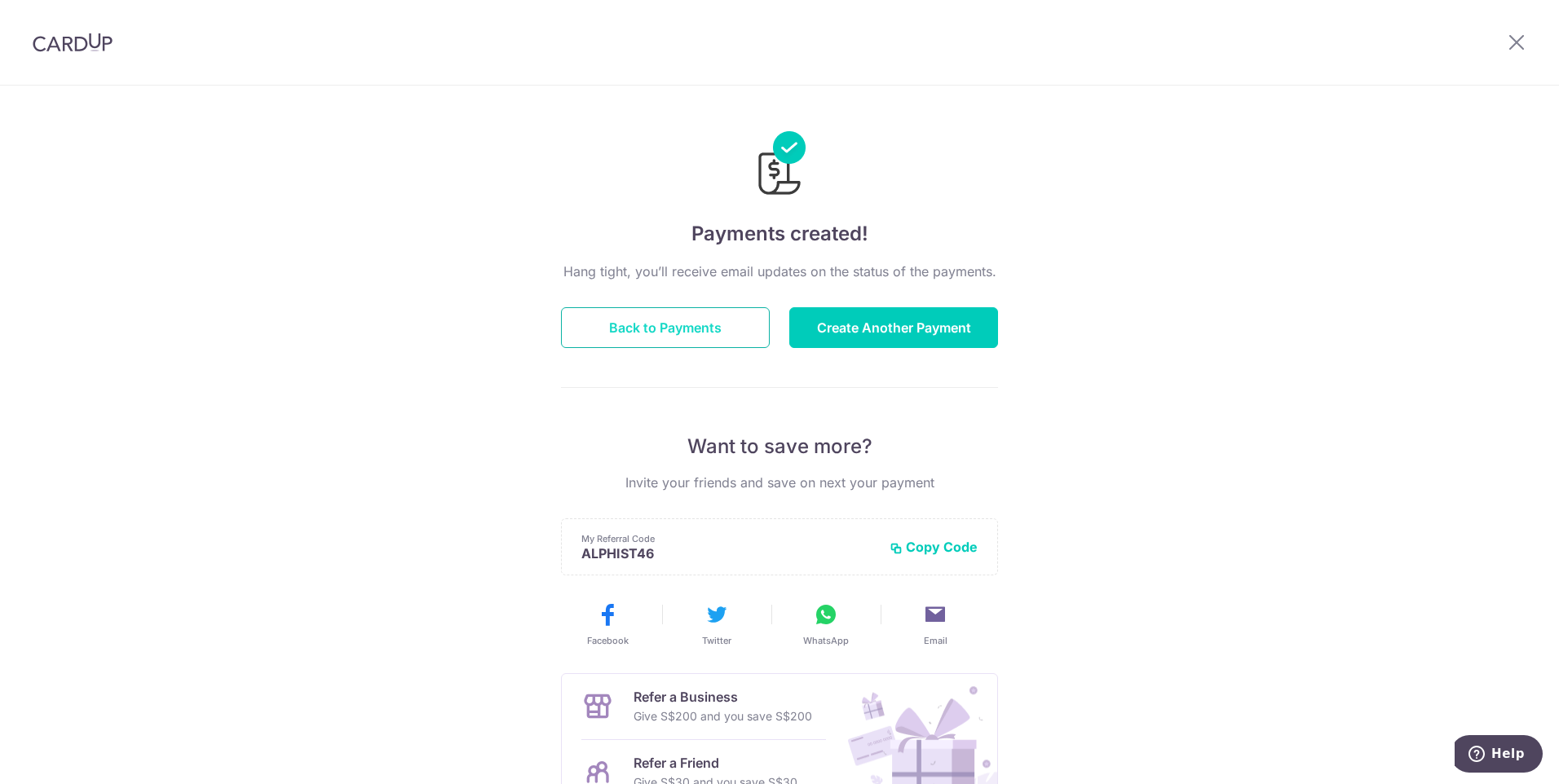
click at [610, 326] on button "Back to Payments" at bounding box center [665, 327] width 208 height 41
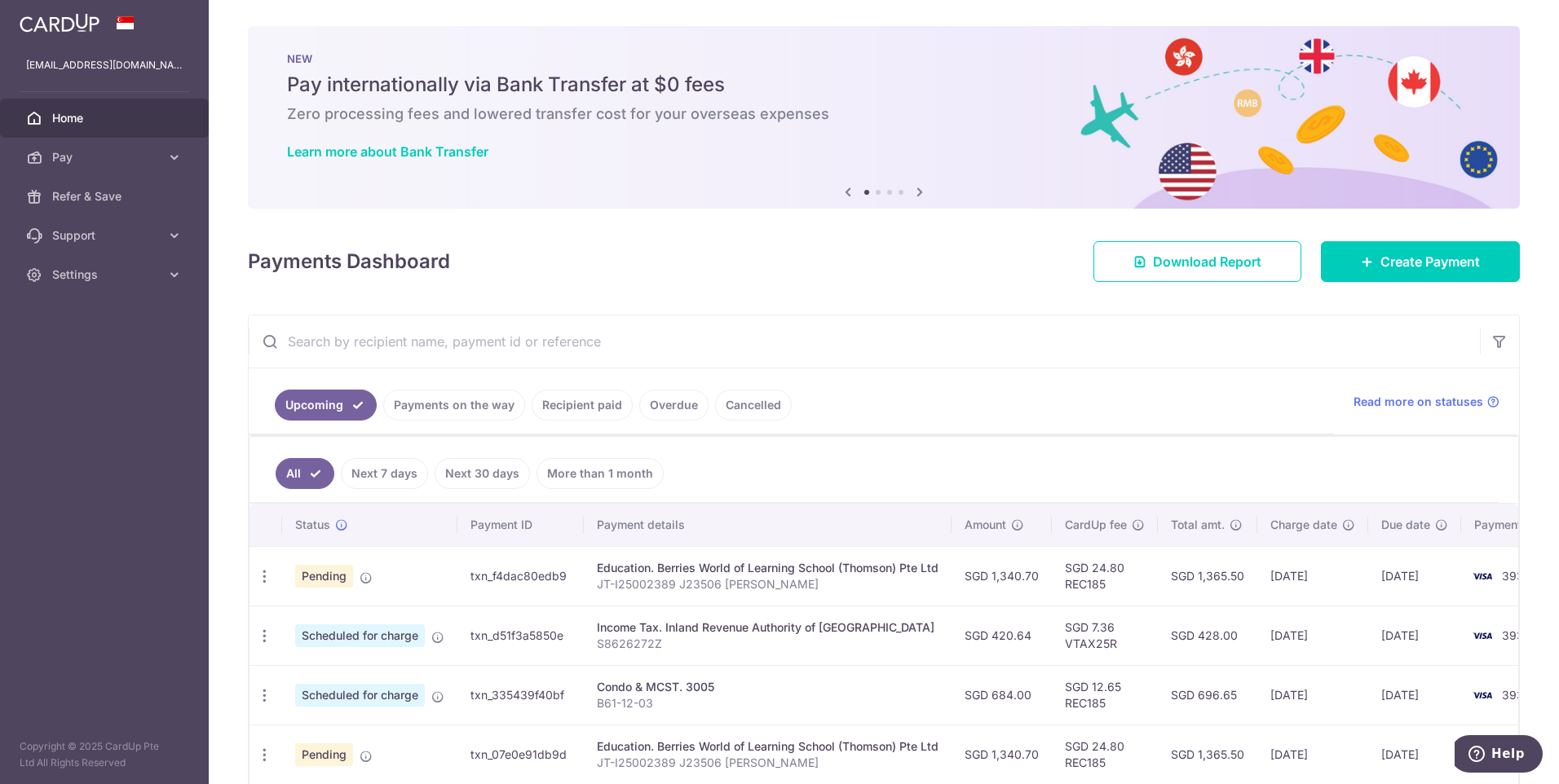
scroll to position [326, 0]
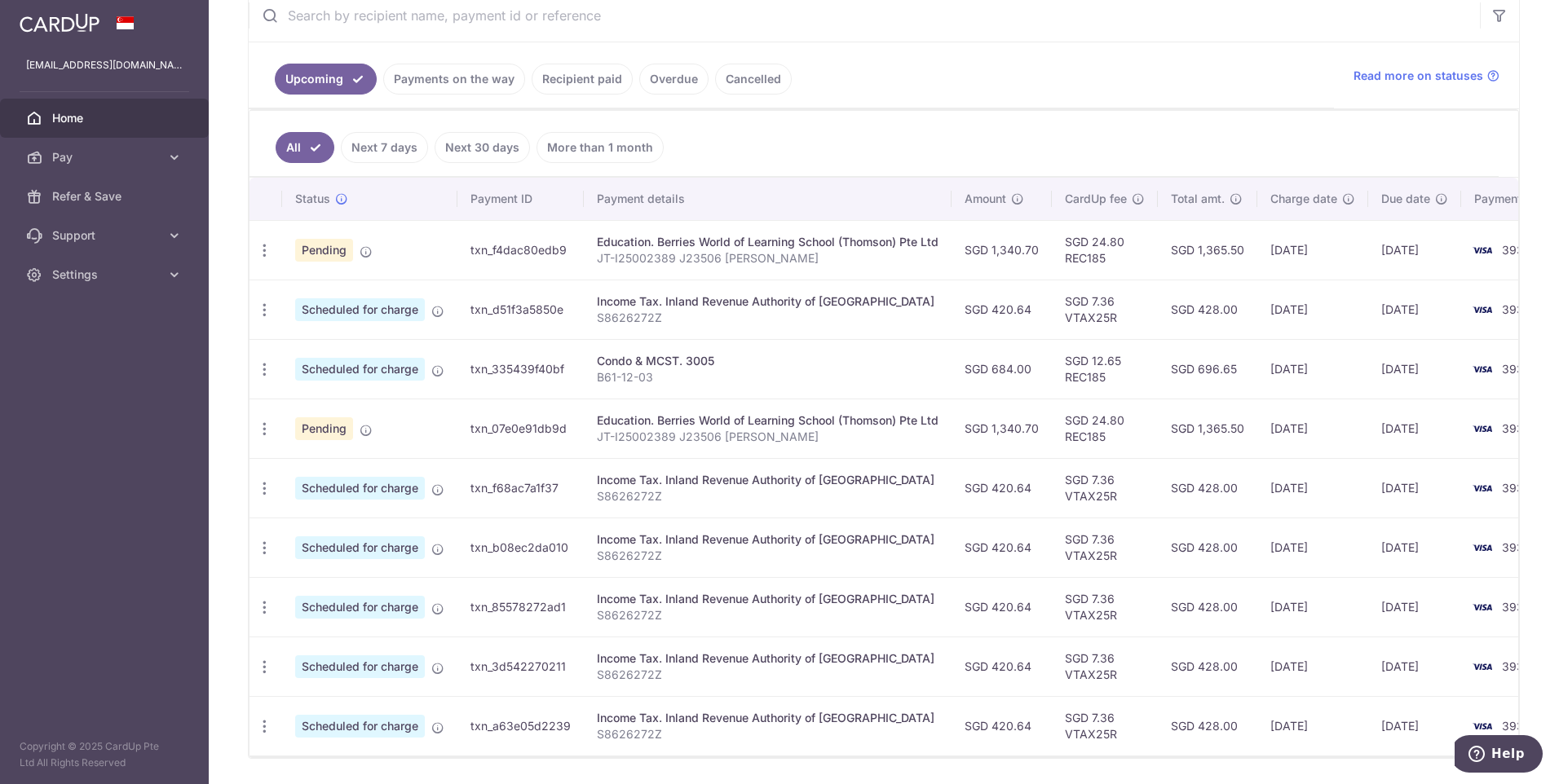
click at [104, 109] on link "Home" at bounding box center [104, 118] width 208 height 39
